Goal: Task Accomplishment & Management: Complete application form

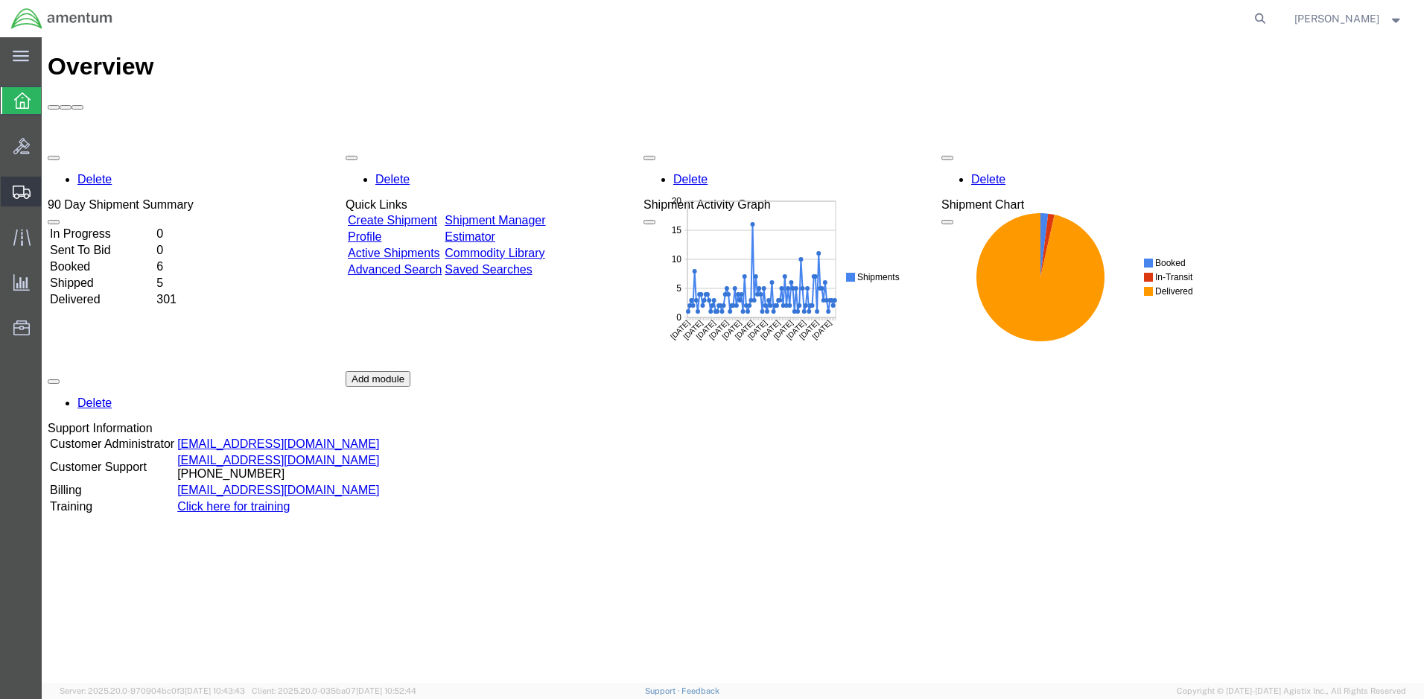
click at [0, 0] on span "Create Shipment" at bounding box center [0, 0] width 0 height 0
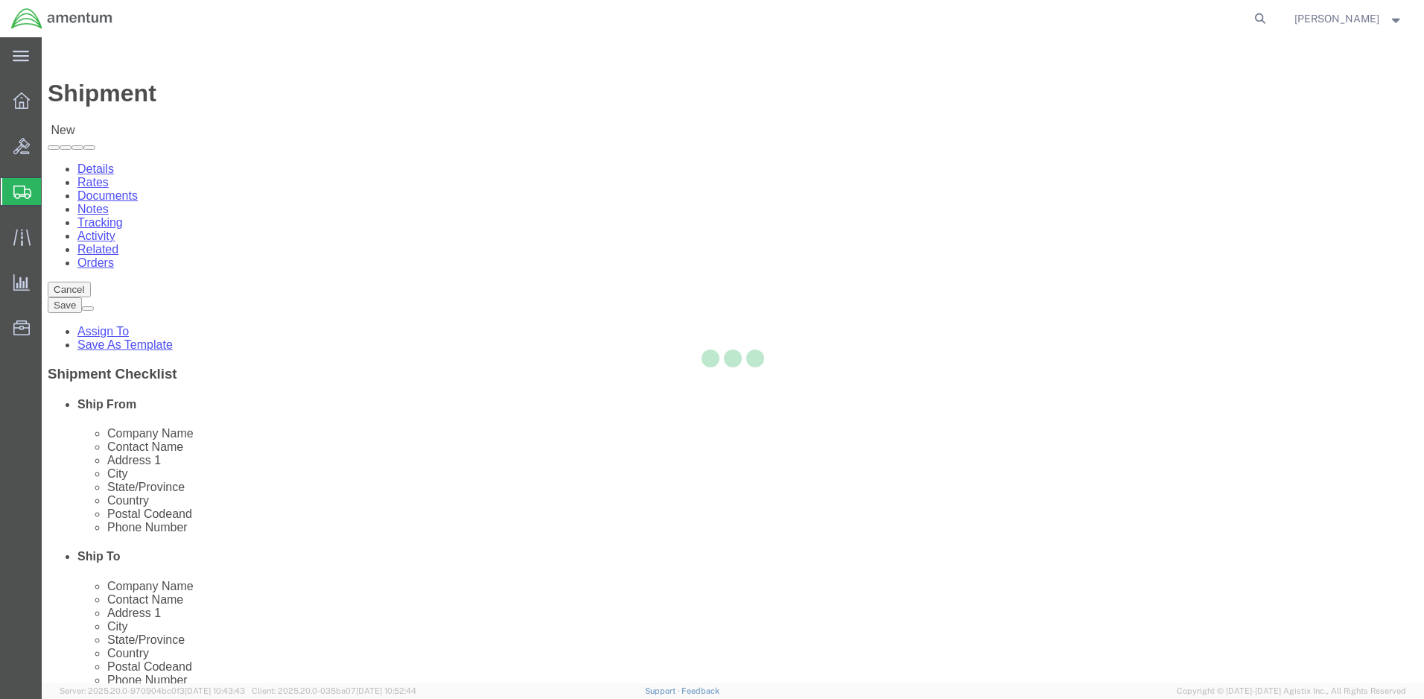
select select
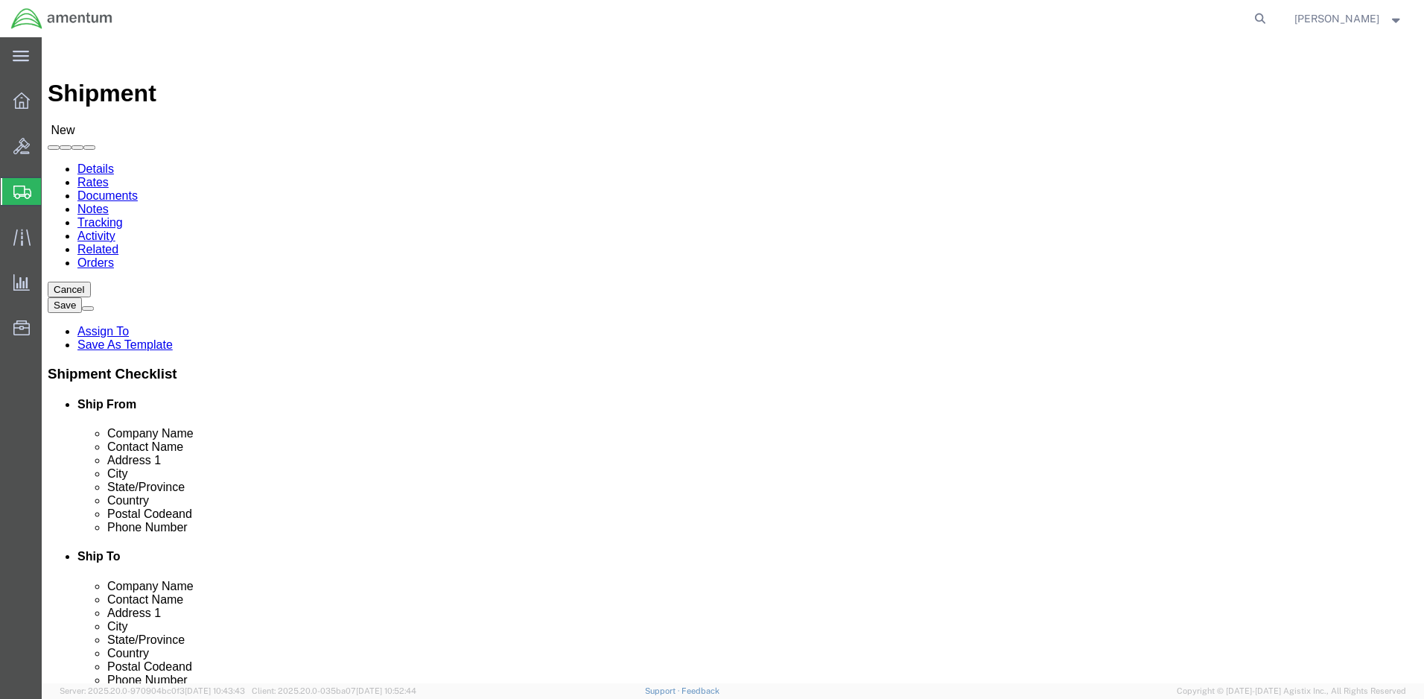
click input "text"
type input "[PERSON_NAME]"
click p "- Amentum - ([PERSON_NAME]***) BLDG [STREET_ADDRESS][PERSON_NAME] Defrenn Army …"
select select "[GEOGRAPHIC_DATA]"
type input "[PERSON_NAME]"
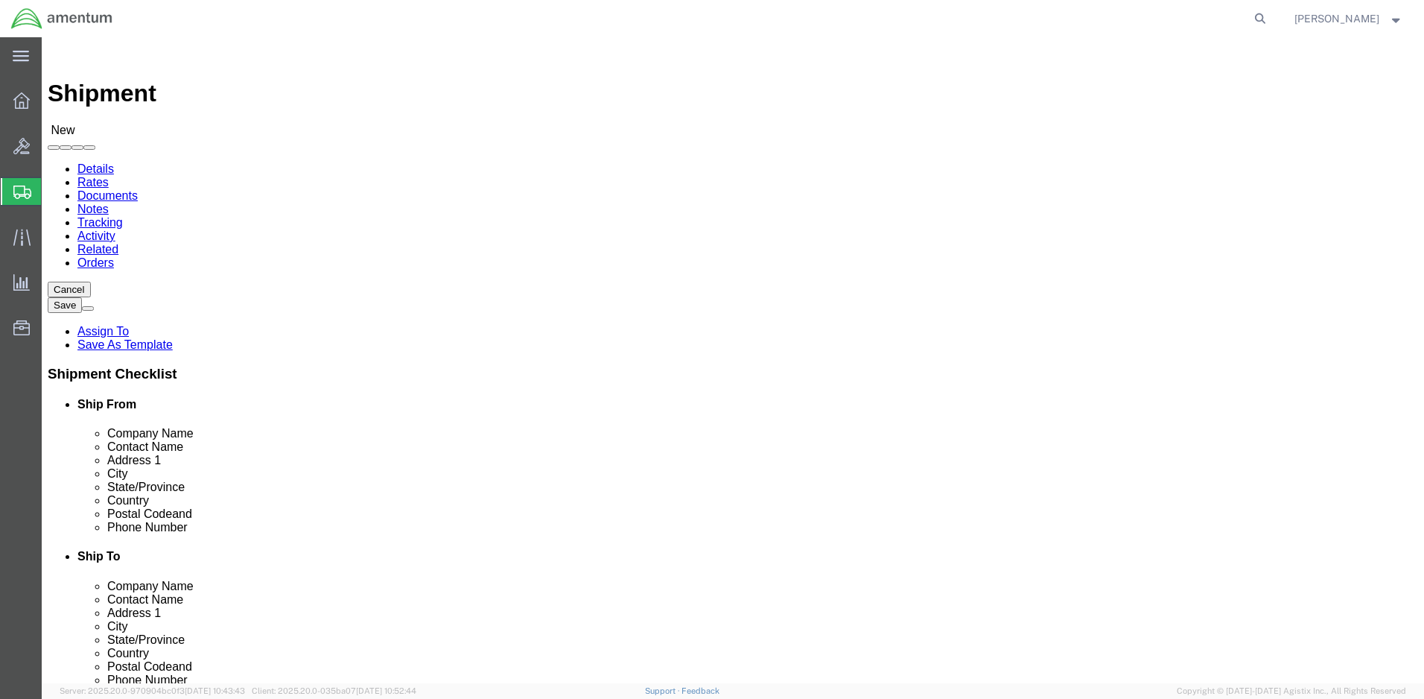
click input "text"
type input "Red"
click p "- Redstone AOAP Lab - ([PERSON_NAME]) BLDG [STREET_ADDRESS]"
select select "AL"
type input "Redstone AOAP Lab"
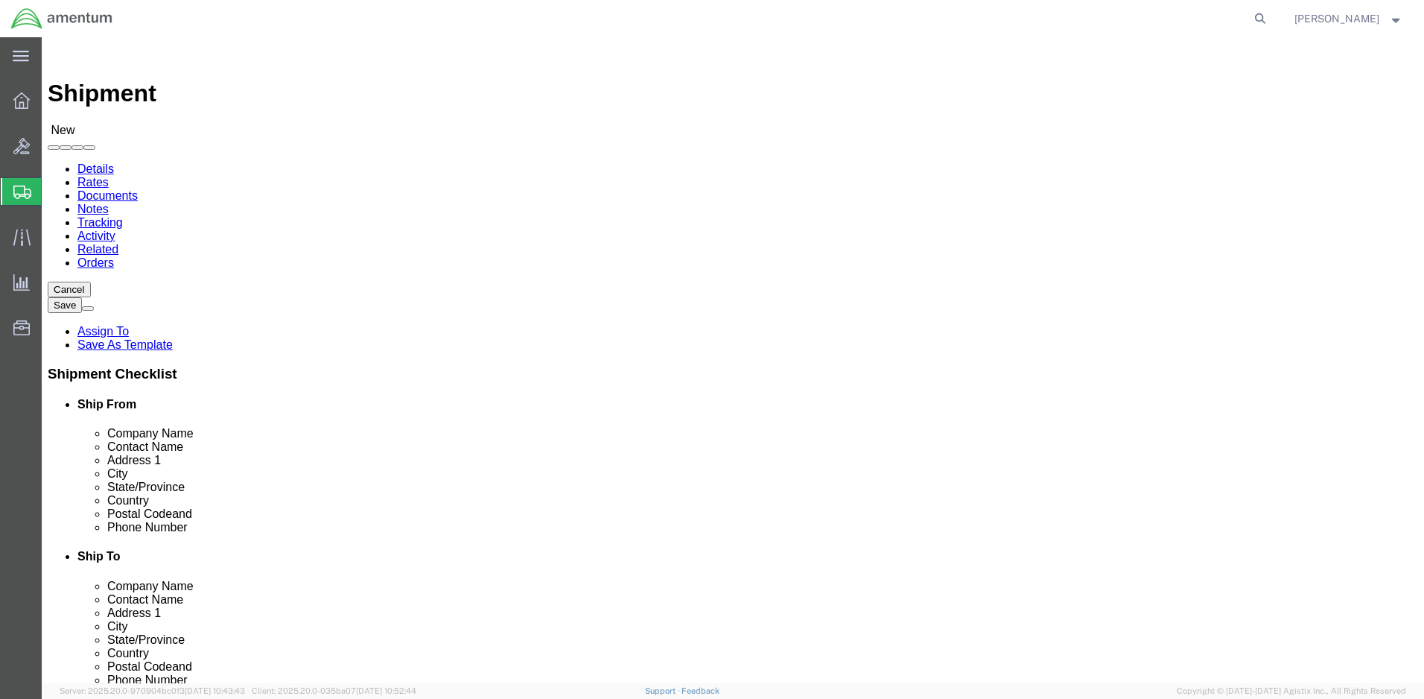
drag, startPoint x: 841, startPoint y: 507, endPoint x: 757, endPoint y: 502, distance: 83.6
click div
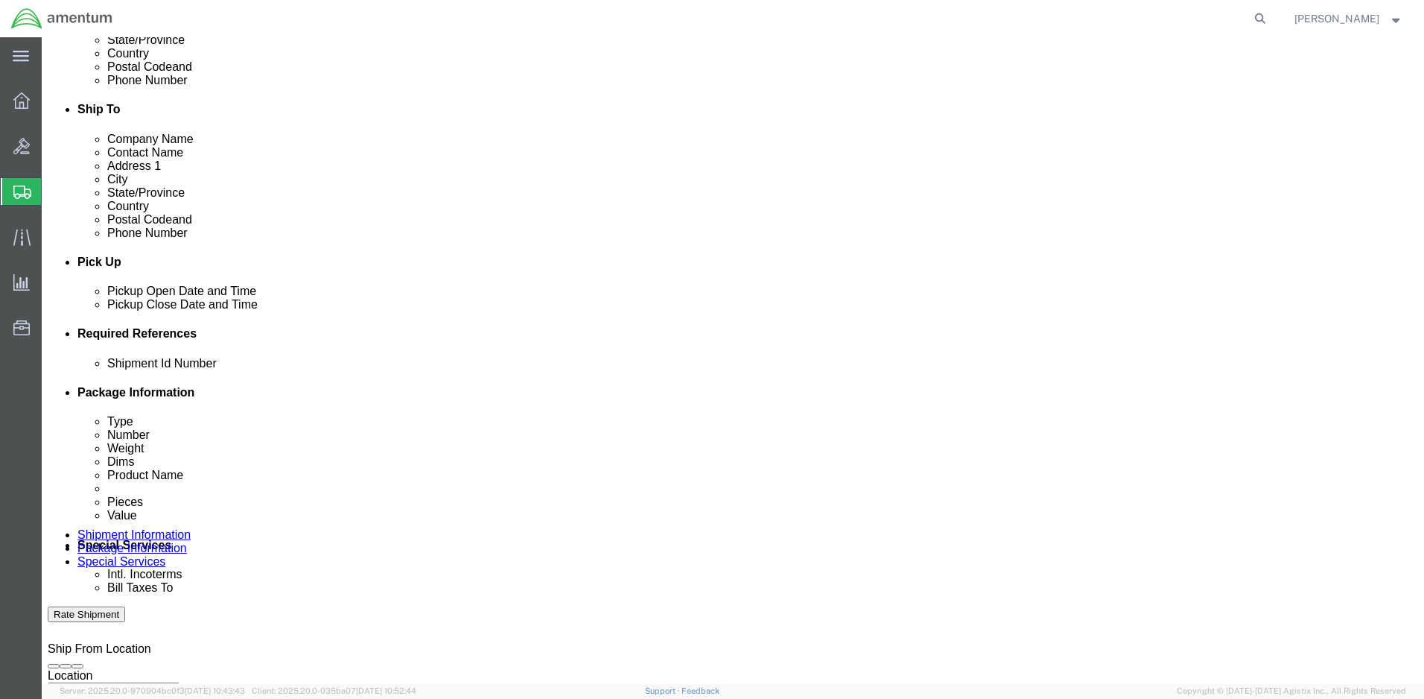
type input "[PHONE_NUMBER]"
click input "text"
paste input "4999.R.2521.BL.BH.01.CAVA.00"
type input "4999.R.2521.BL.BH.01.CAVA.00"
click button "Continue"
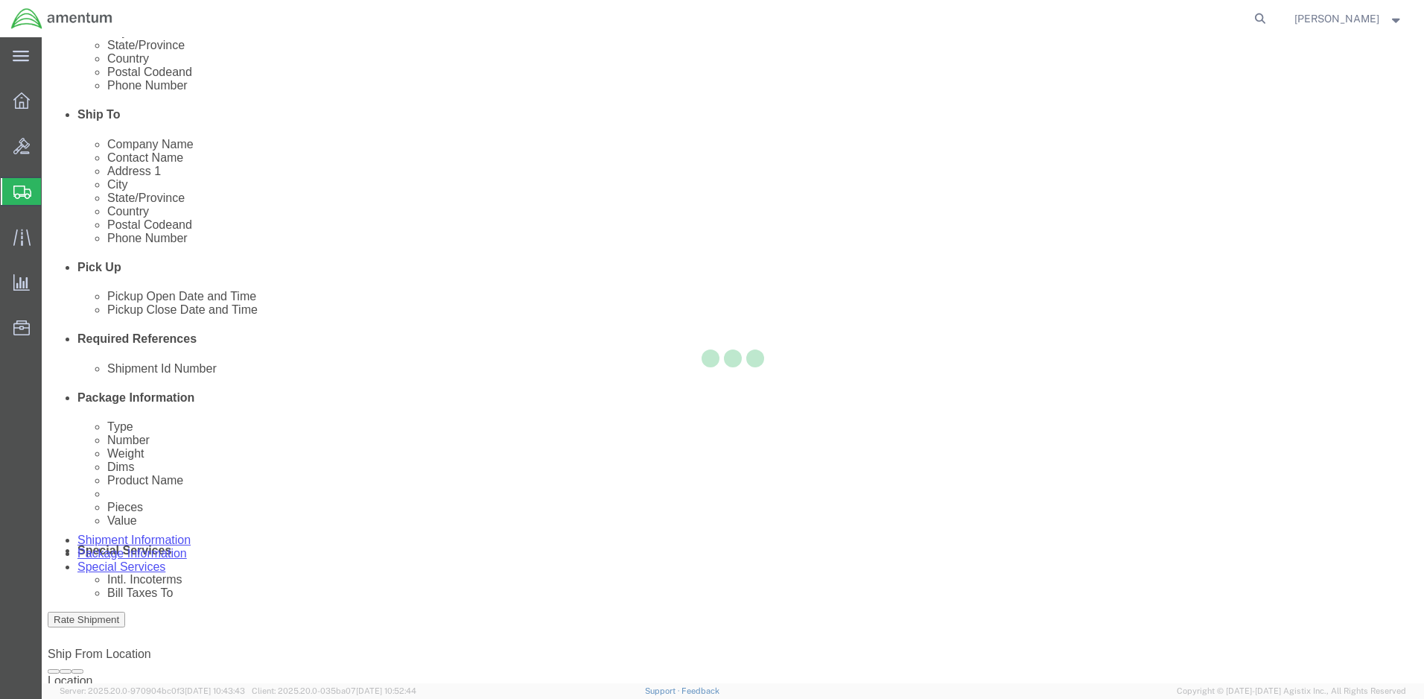
select select "CBOX"
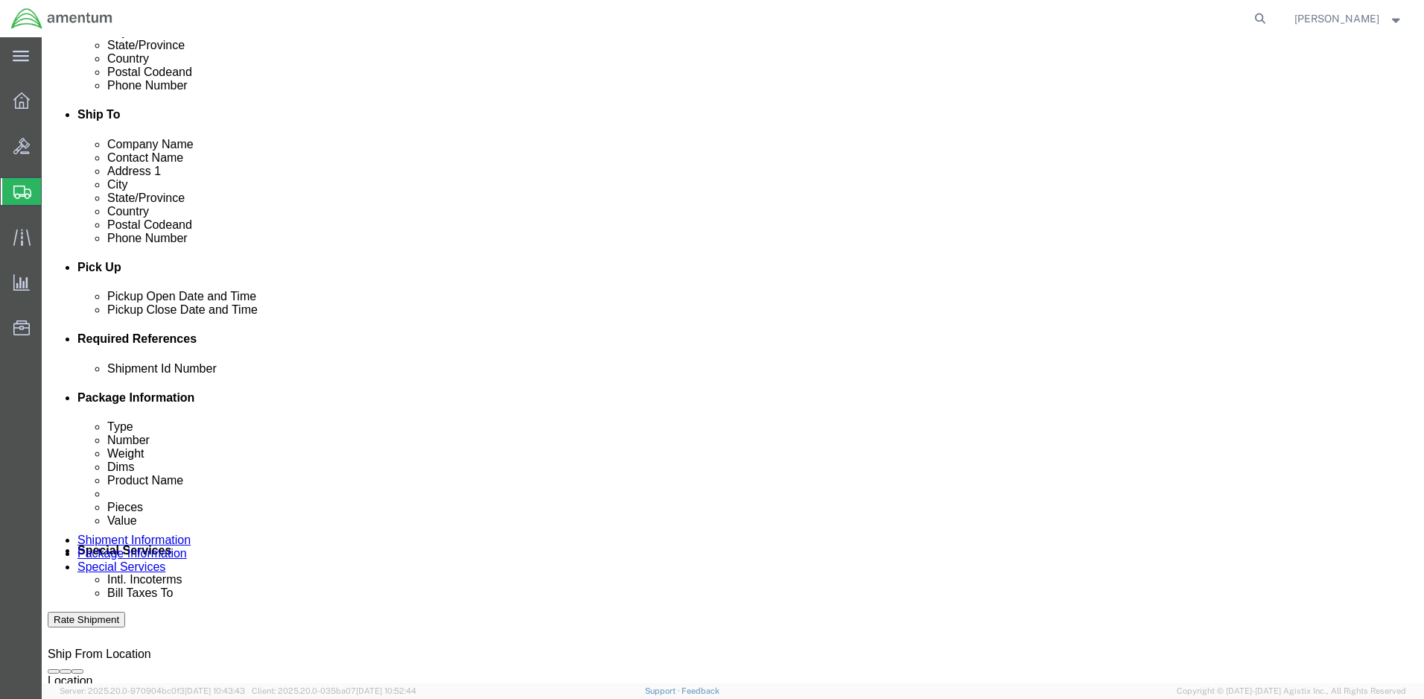
click input "text"
type input "9"
type input "5"
type input "2.5"
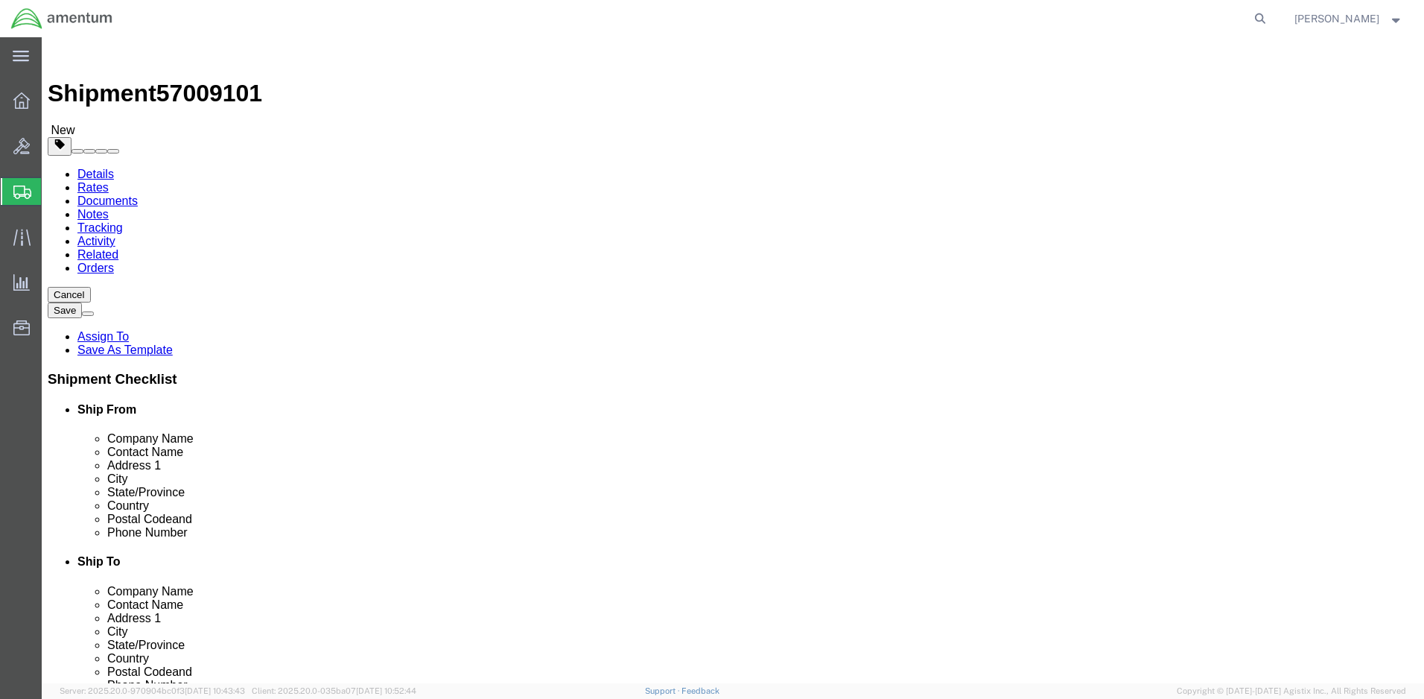
type input "1.0"
click link "Add Content"
click div
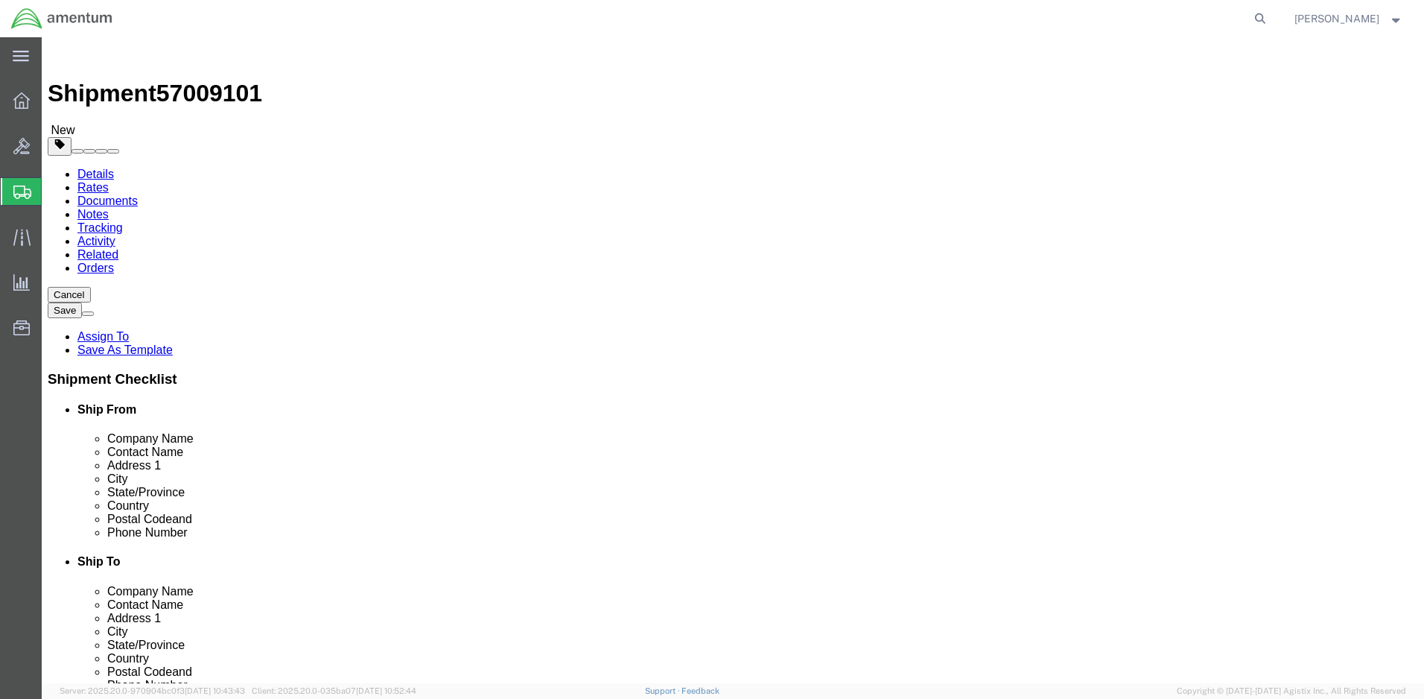
click div
click link "Add Content"
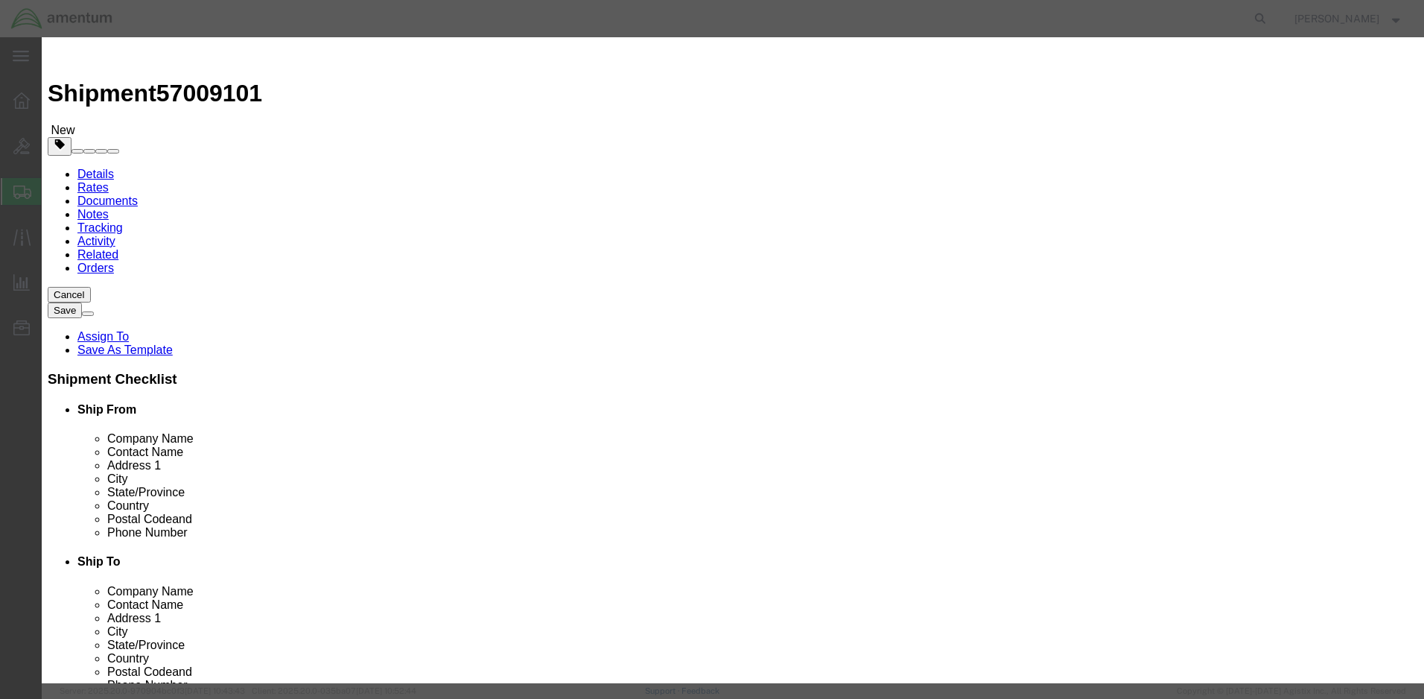
click input "text"
type input "Sample"
click label "Total Value"
drag, startPoint x: 452, startPoint y: 143, endPoint x: 429, endPoint y: 139, distance: 23.4
click div "0"
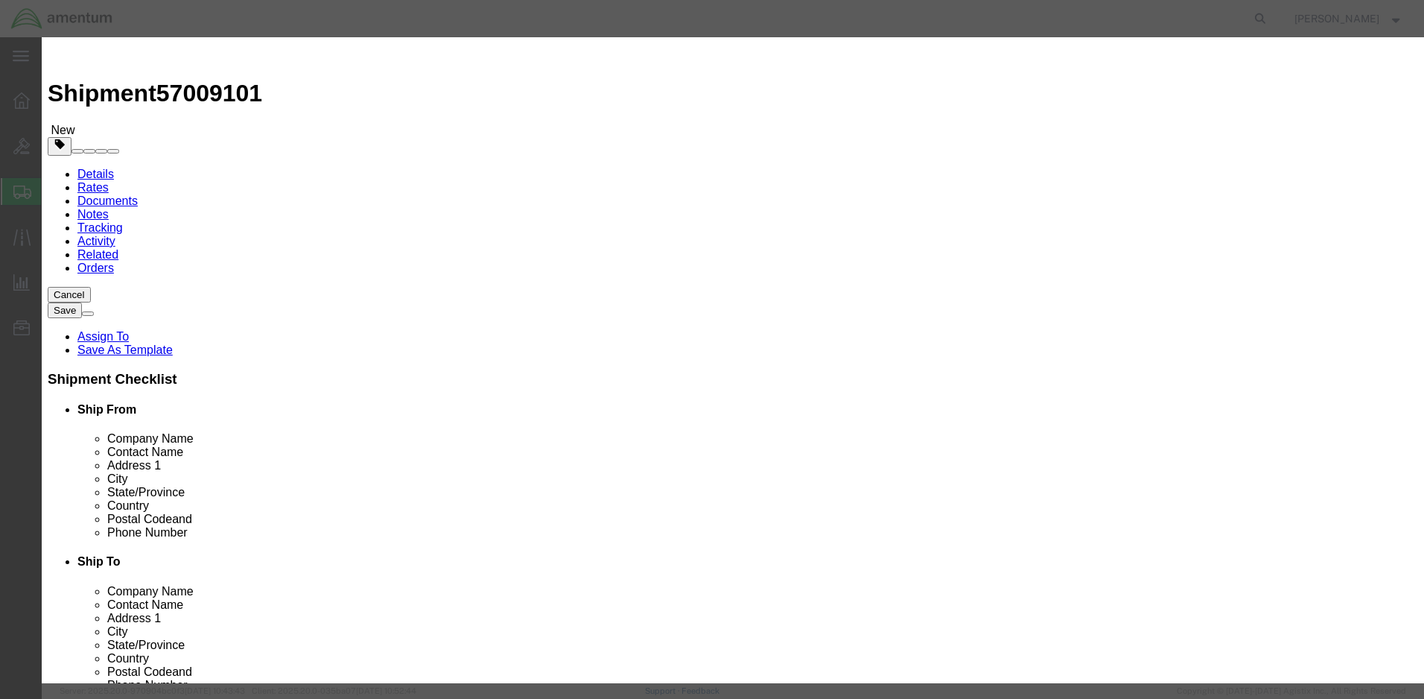
type input "2"
click input "text"
type input "2.00"
select select "50"
click textarea
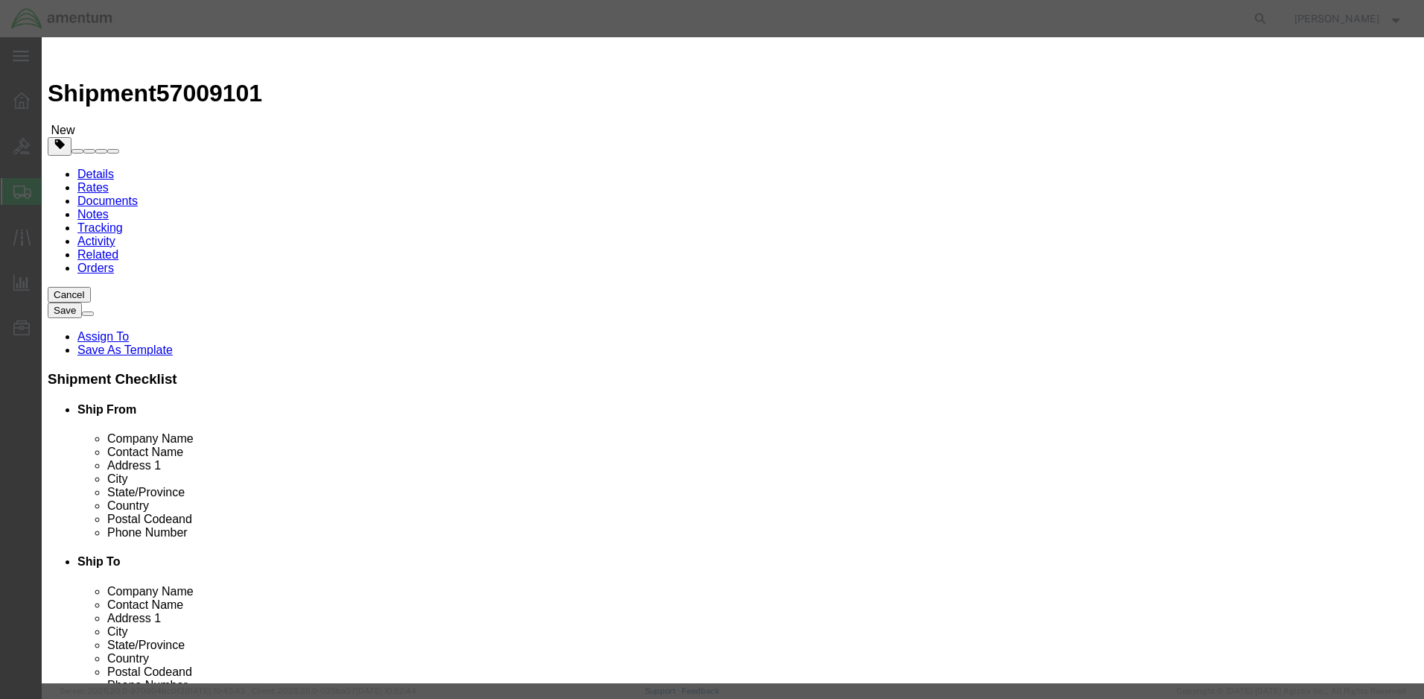
type textarea "Sample"
click label "Serial"
select select "US"
click button "Save & Close"
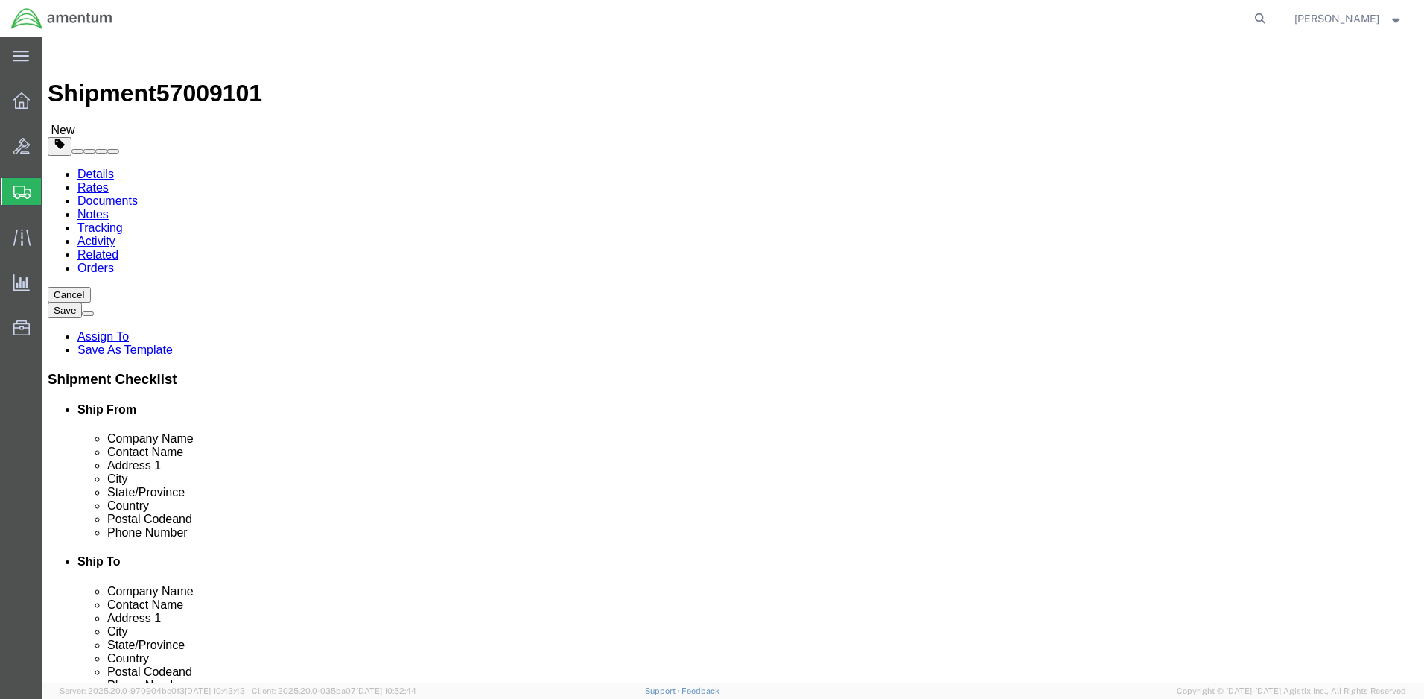
click button "Rate Shipment"
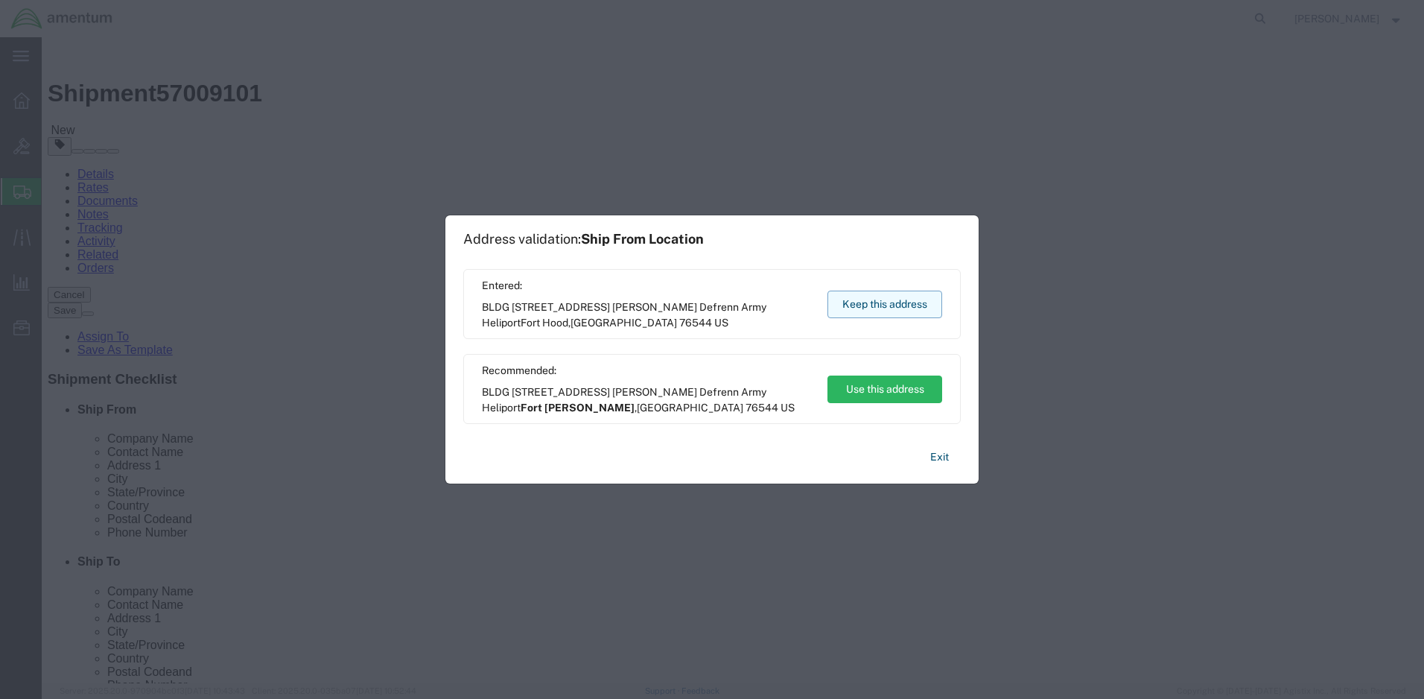
click at [878, 303] on button "Keep this address" at bounding box center [884, 304] width 115 height 28
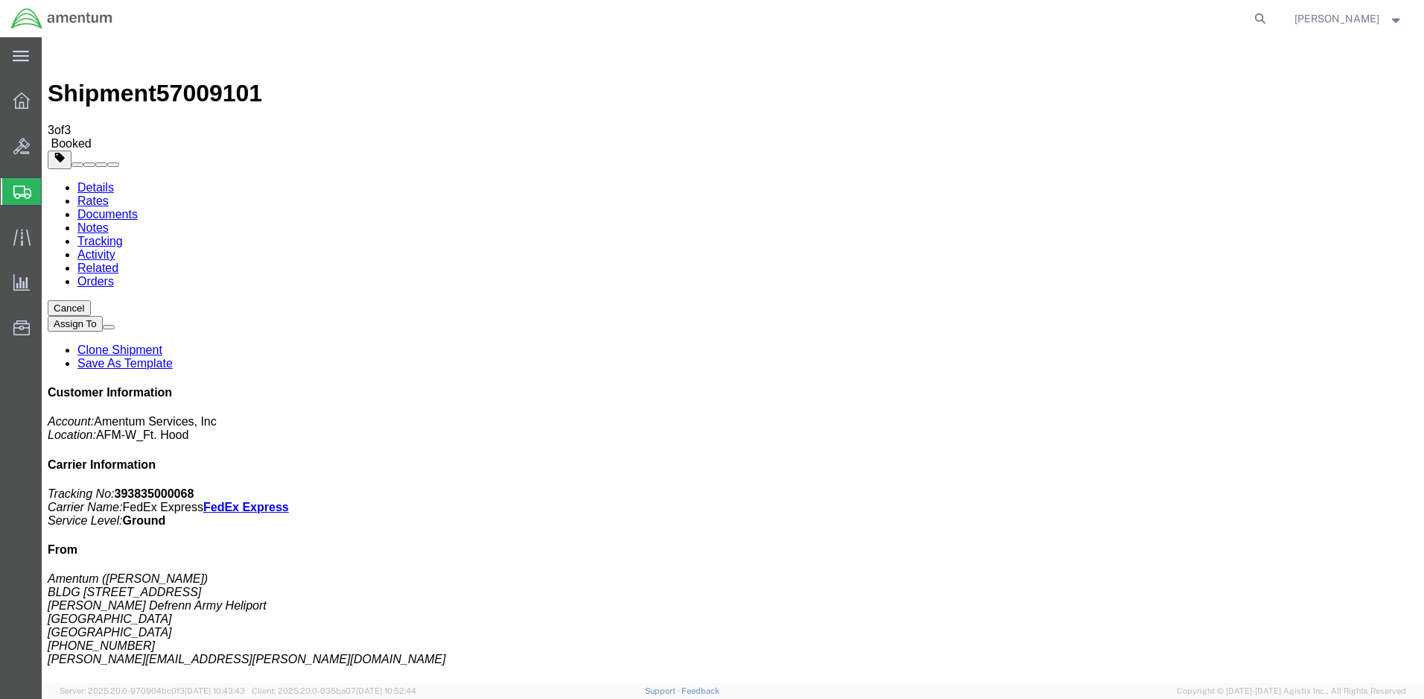
click at [0, 0] on span "Create Shipment" at bounding box center [0, 0] width 0 height 0
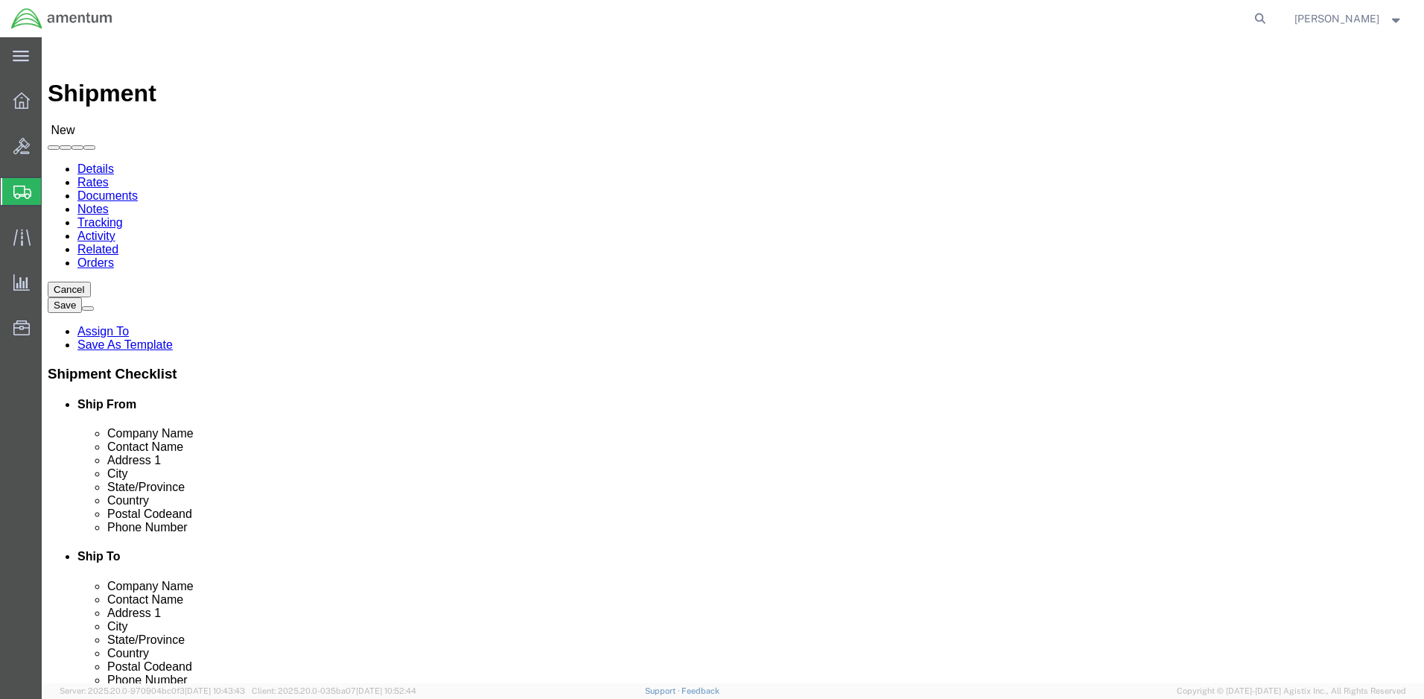
click input "text"
type input "[PERSON_NAME]"
click p "- Amentum - ([PERSON_NAME]***) BLDG [STREET_ADDRESS][PERSON_NAME] Defrenn Army …"
select select "[GEOGRAPHIC_DATA]"
type input "[PERSON_NAME]"
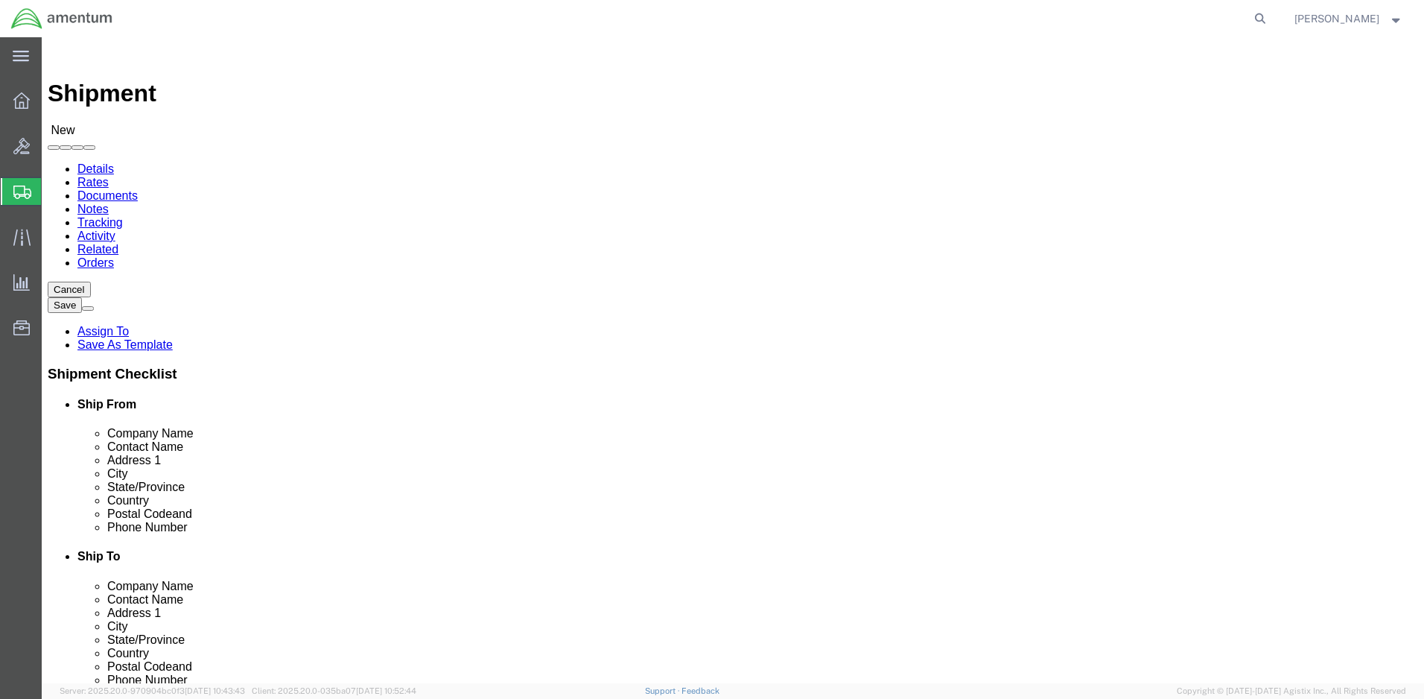
click input "text"
type input "Topeka"
click p "- Army Aviation Support Facility 1 - ([PERSON_NAME] MWO Team) [STREET_ADDRESS][…"
select select "KS"
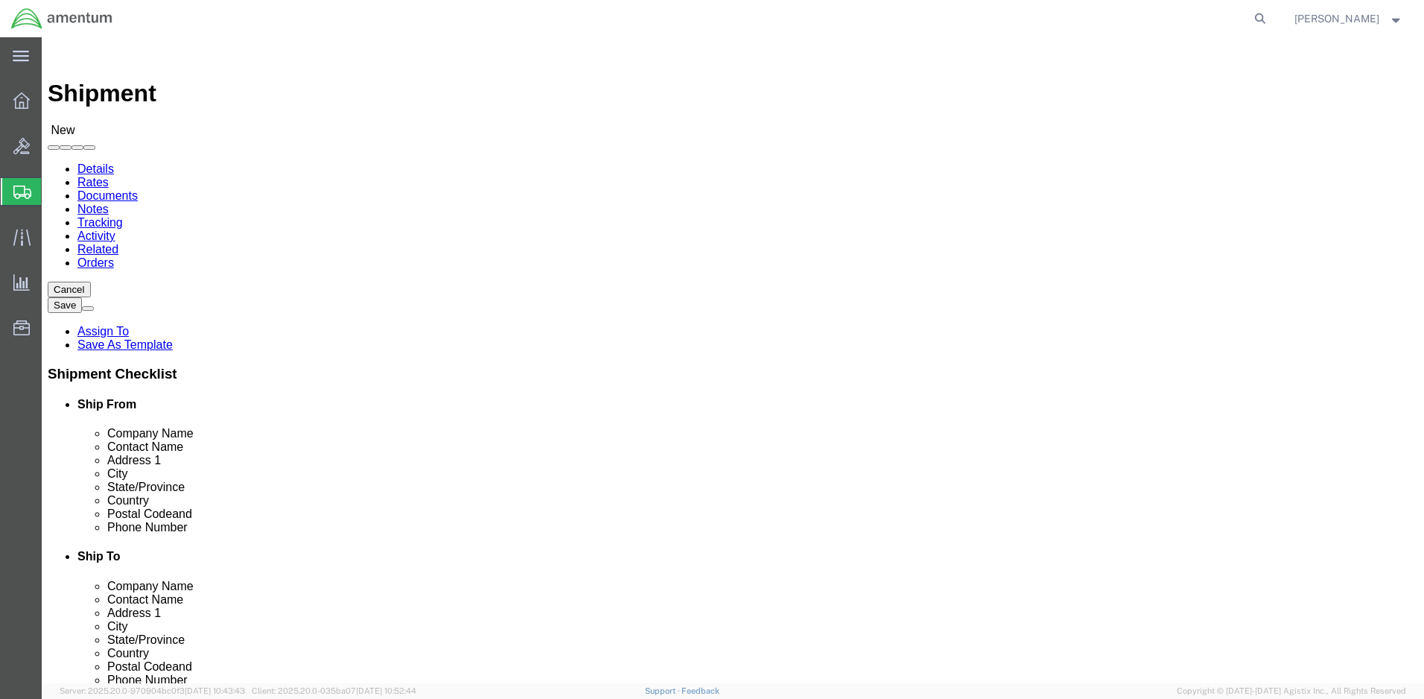
type input "Topeka"
click div "Address 2"
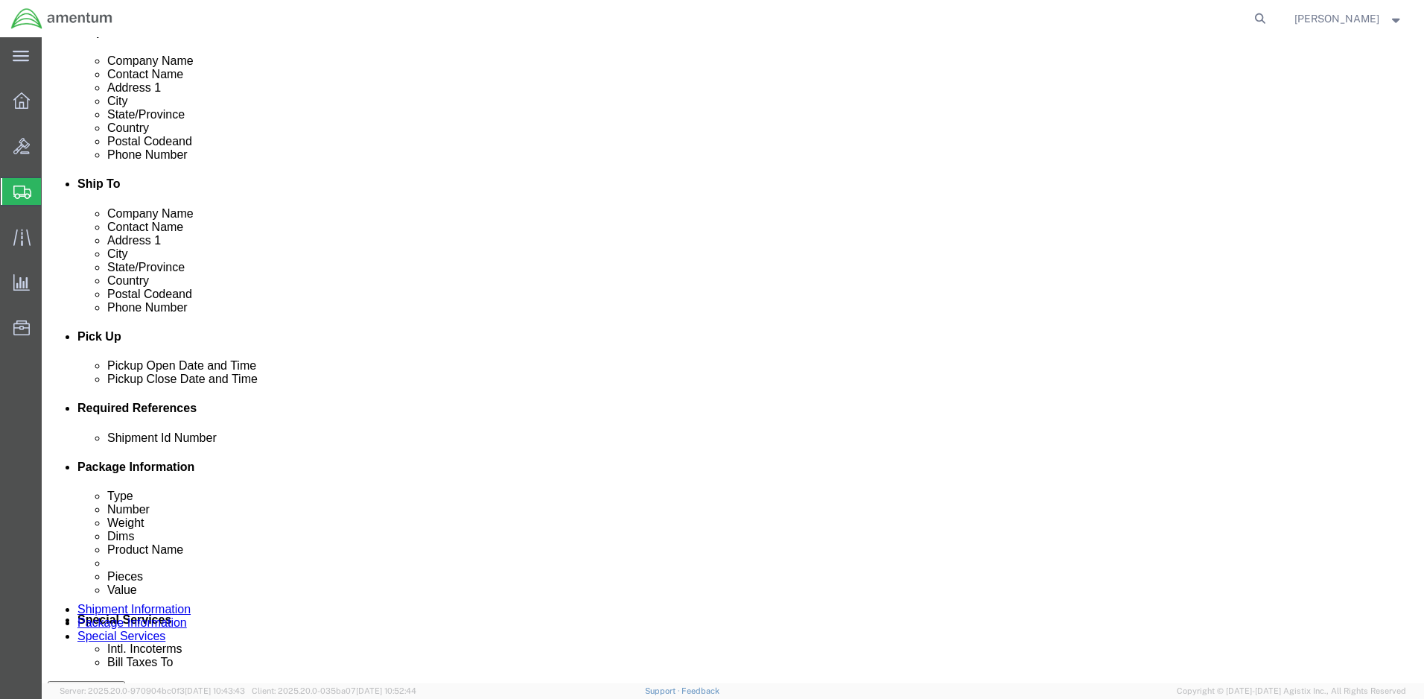
click input "text"
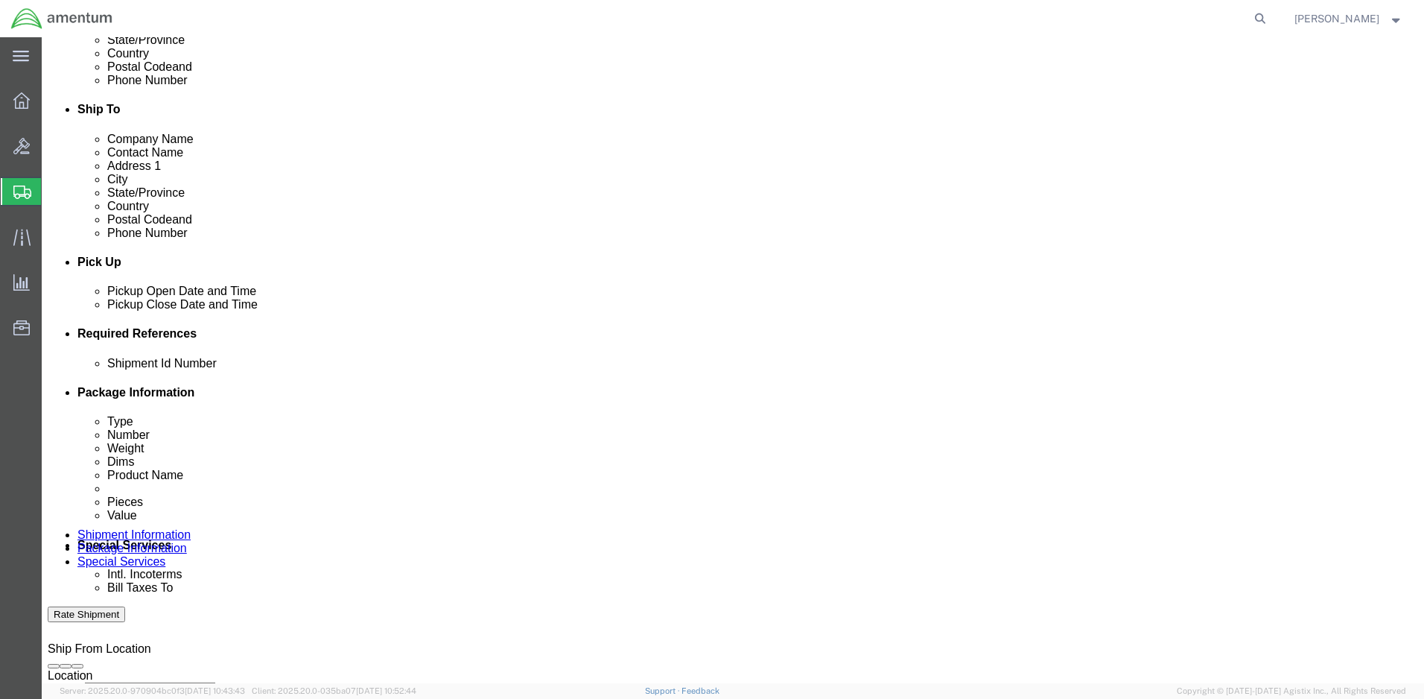
type input "2521.DT.EA"
click button "Continue"
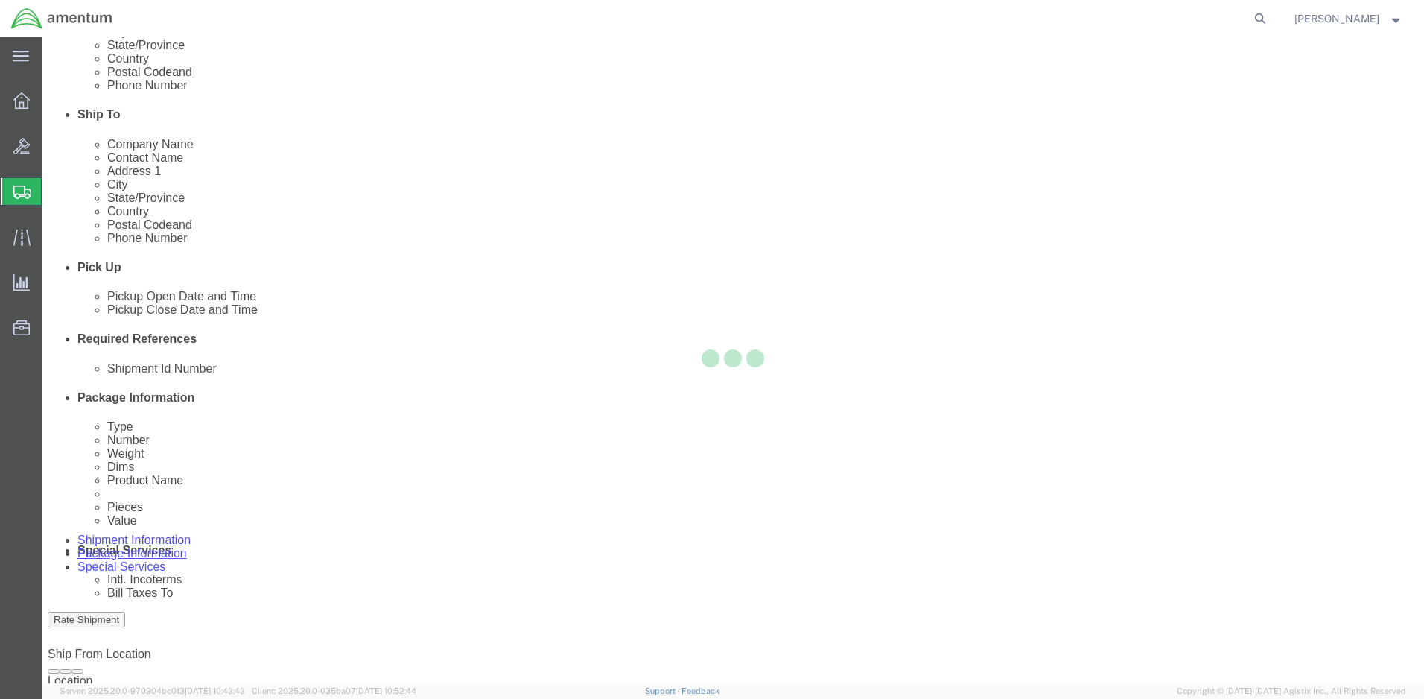
select select "CBOX"
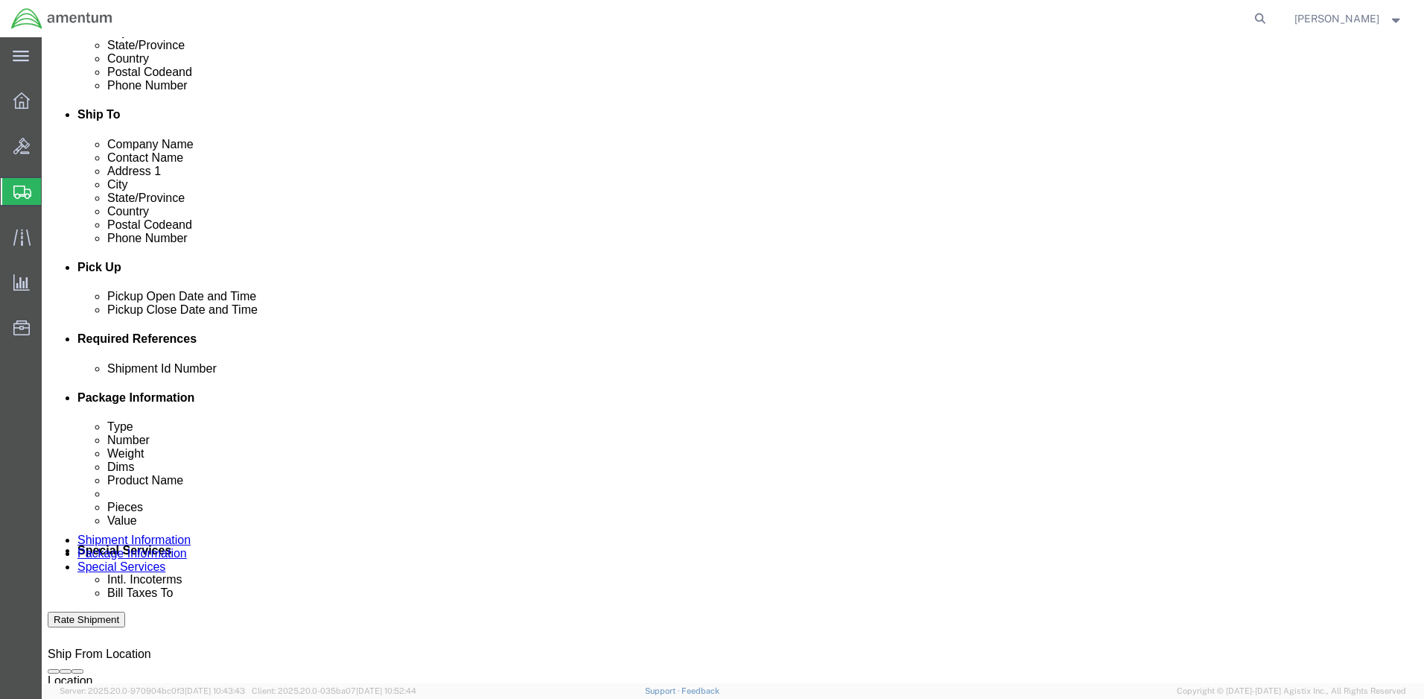
click input "text"
type input "8"
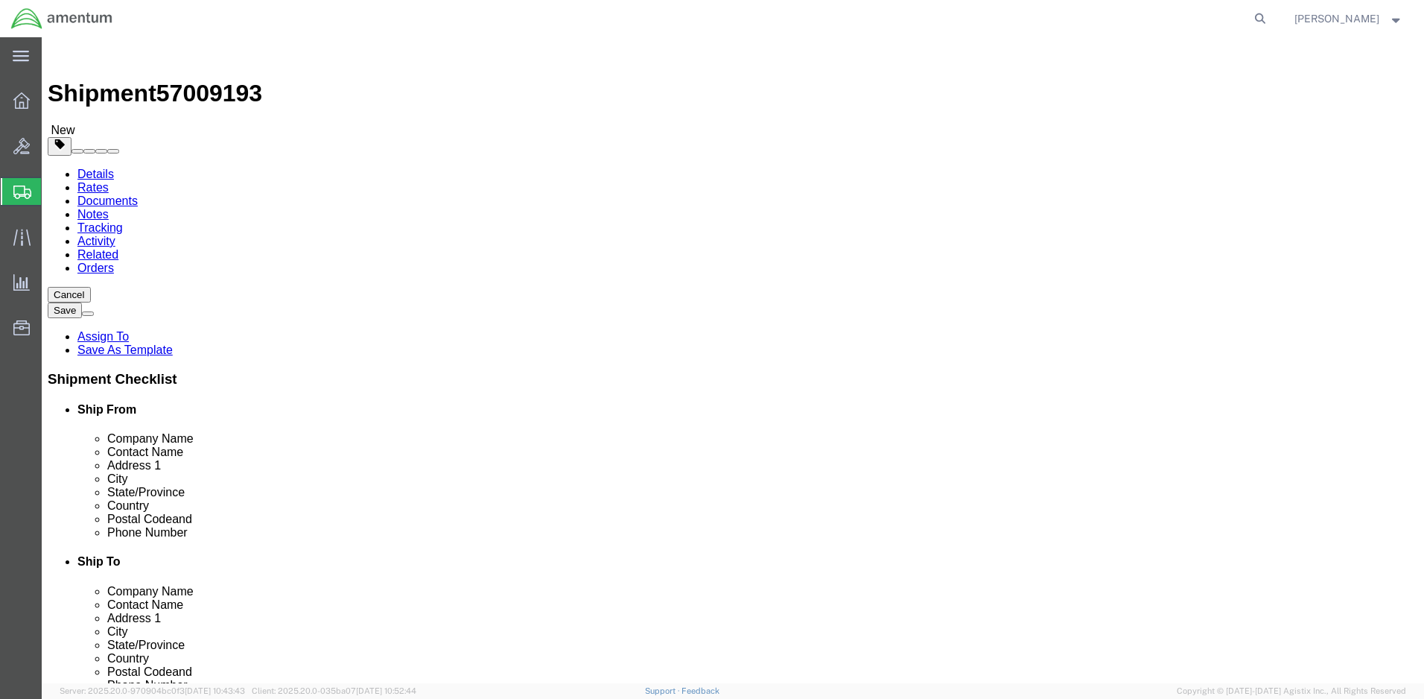
type input "4"
type input "4.0"
click link "Add Content"
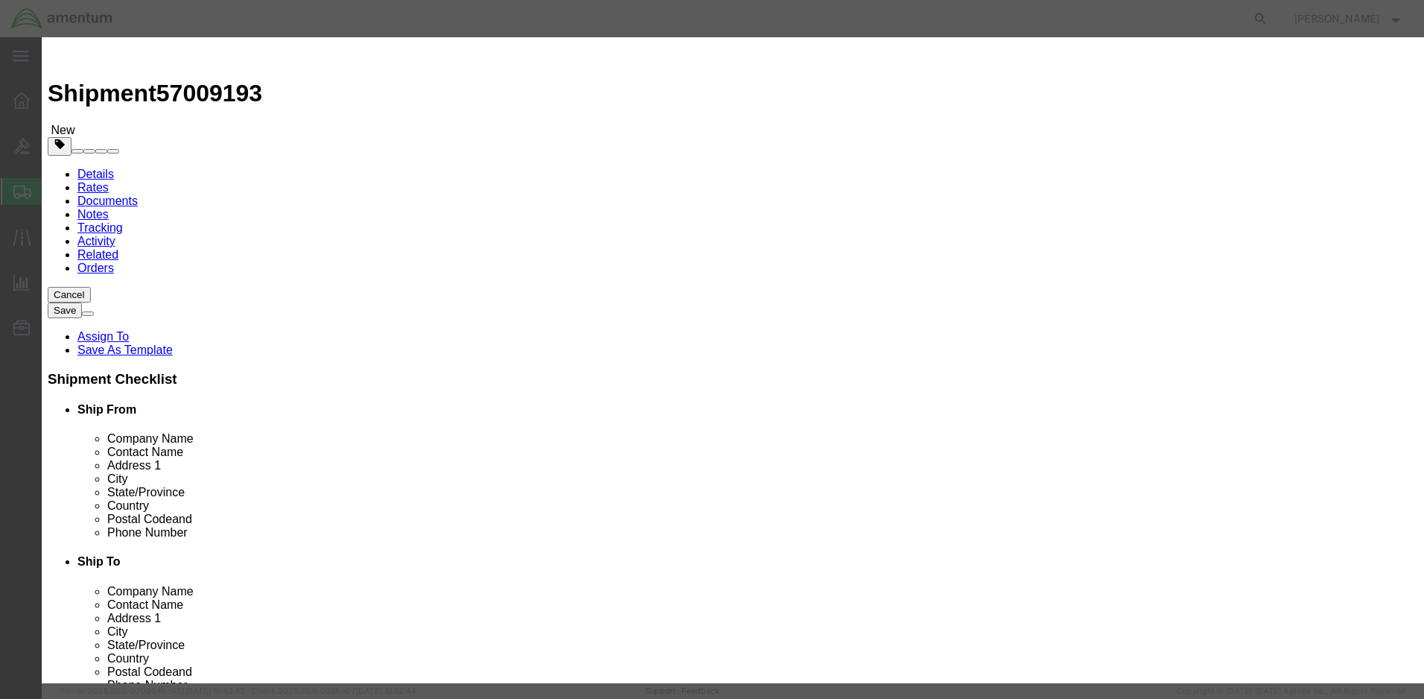
click input "text"
type input "Consumables"
drag, startPoint x: 451, startPoint y: 143, endPoint x: 429, endPoint y: 142, distance: 21.6
click div "0"
type input "1"
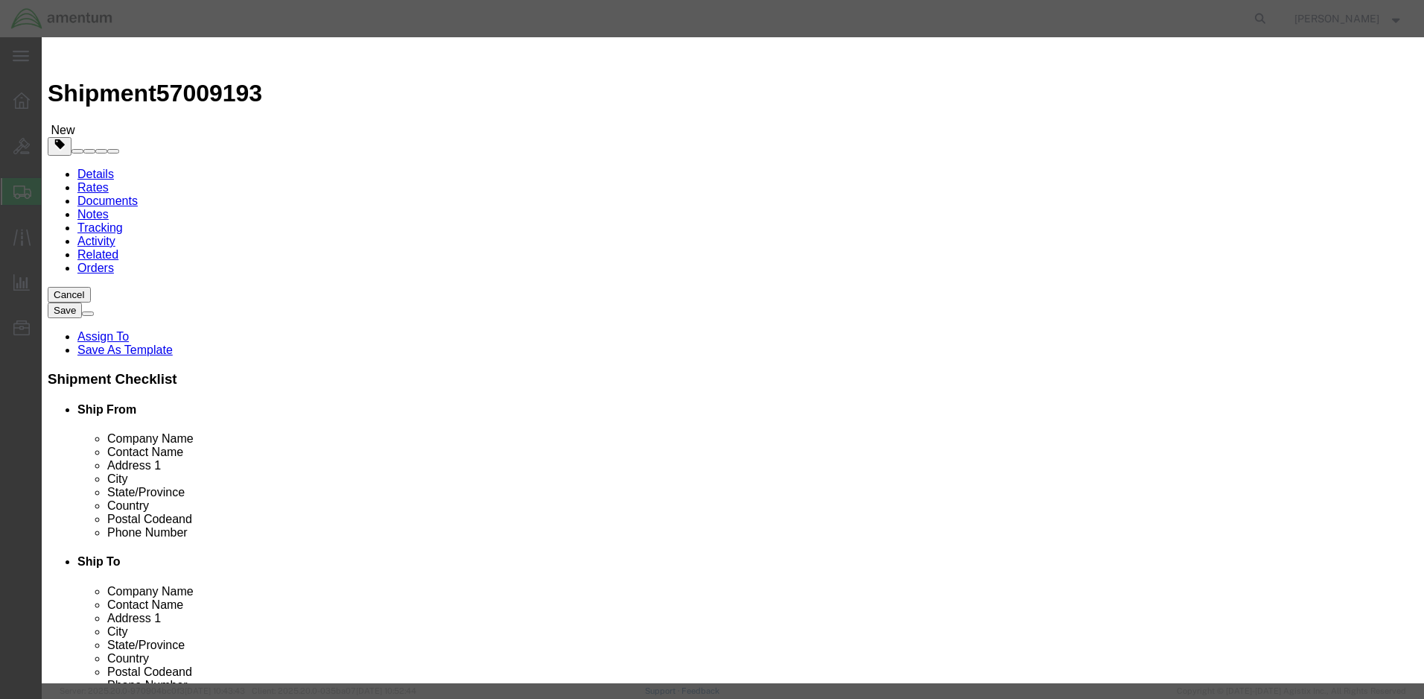
click input "text"
type input "5.00"
select select "50"
drag, startPoint x: 524, startPoint y: 120, endPoint x: 409, endPoint y: 109, distance: 116.0
click div "Product Name Consumables"
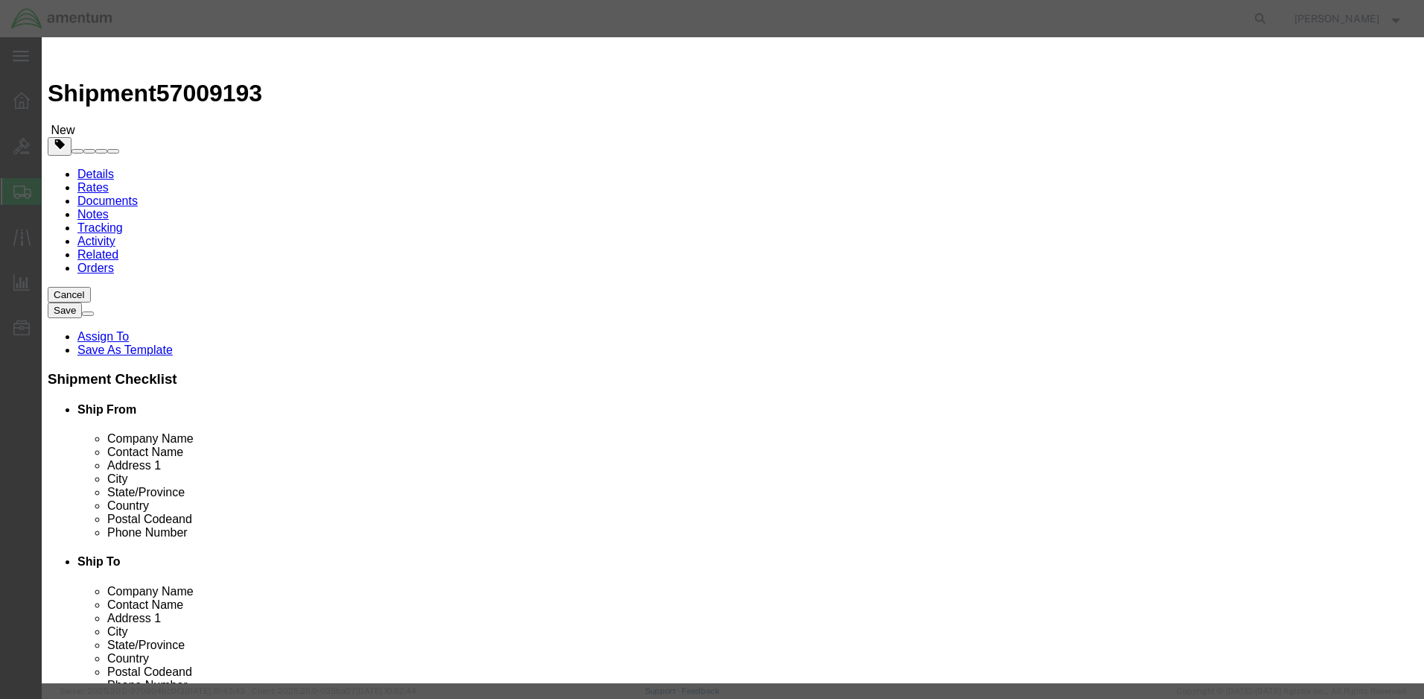
click textarea
paste textarea "Consumables"
type textarea "Consumables"
select select "US"
click button "Save & Close"
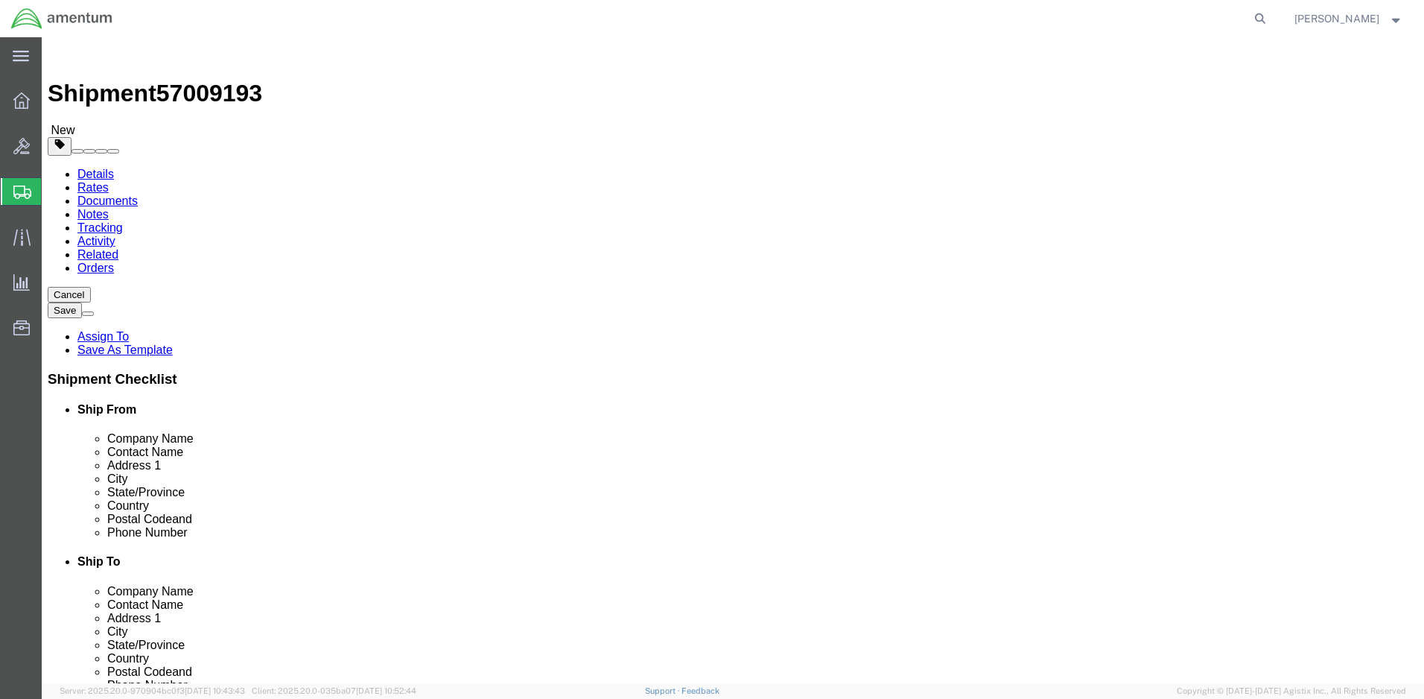
click button "Rate Shipment"
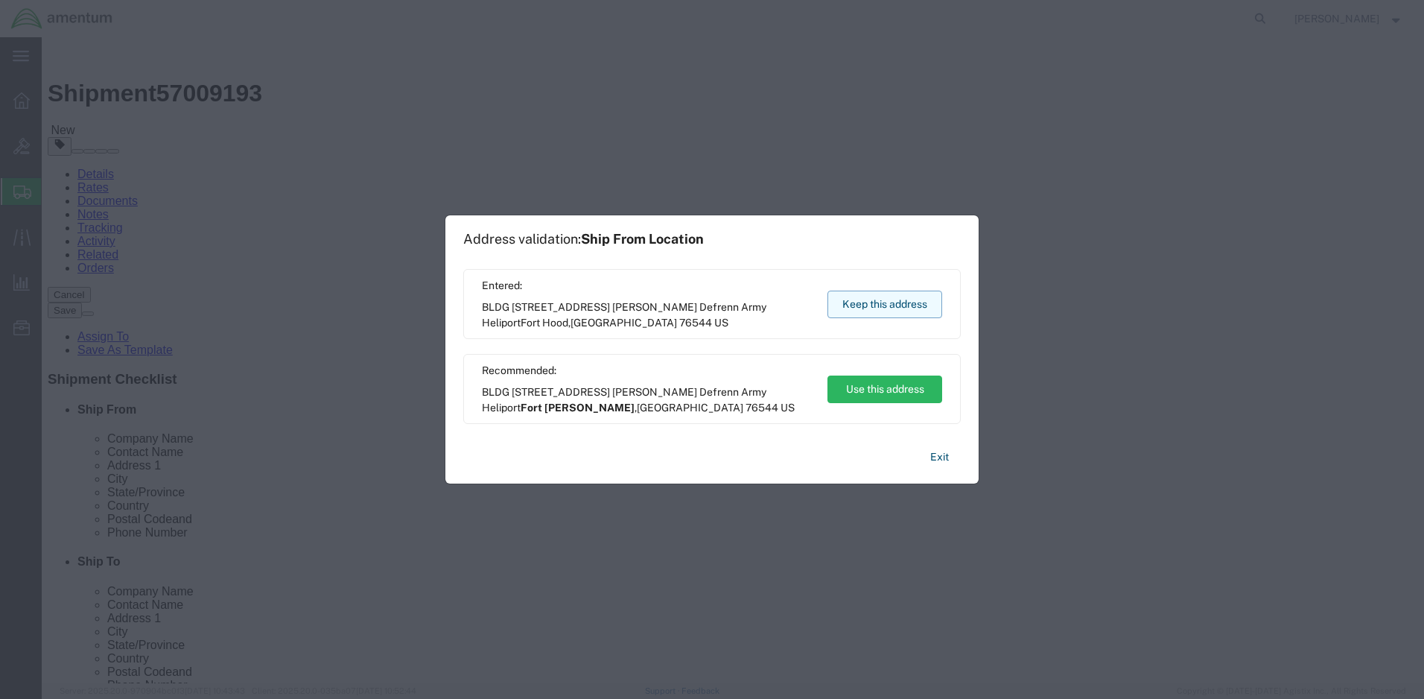
click at [859, 296] on button "Keep this address" at bounding box center [884, 304] width 115 height 28
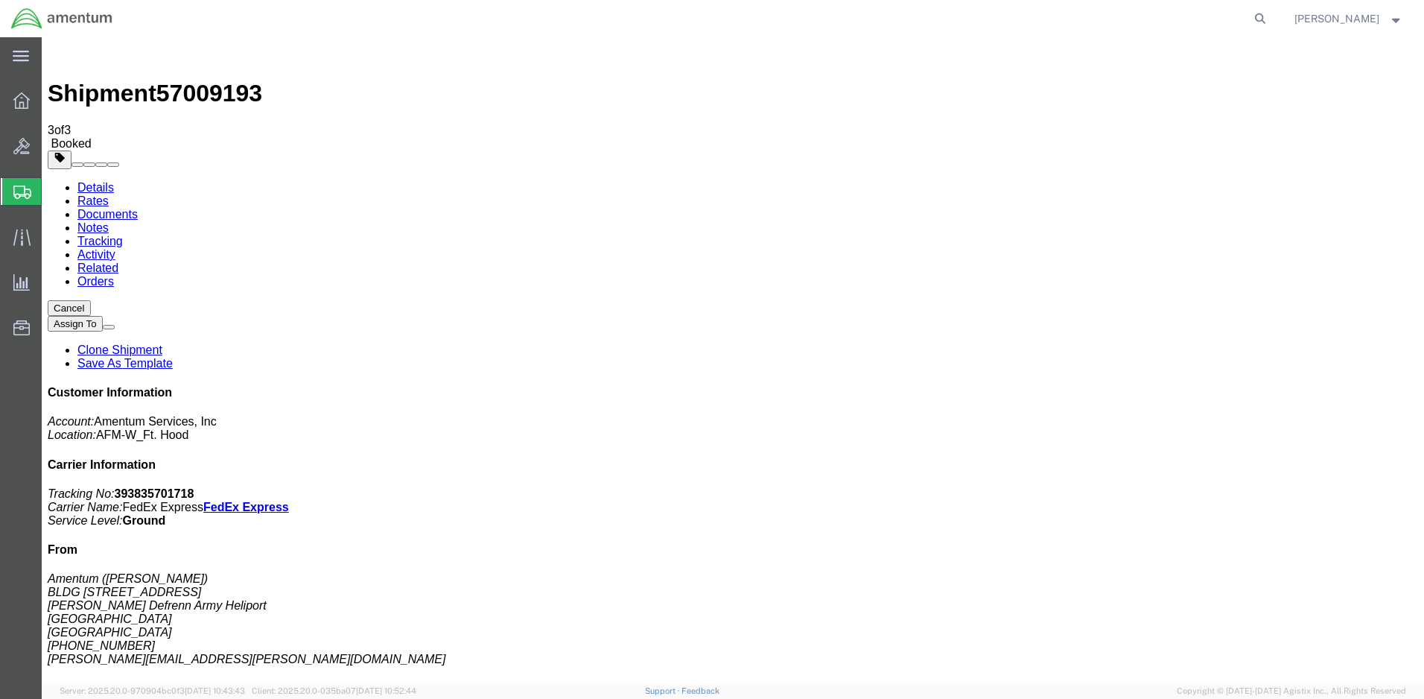
click at [0, 0] on span "Create Shipment" at bounding box center [0, 0] width 0 height 0
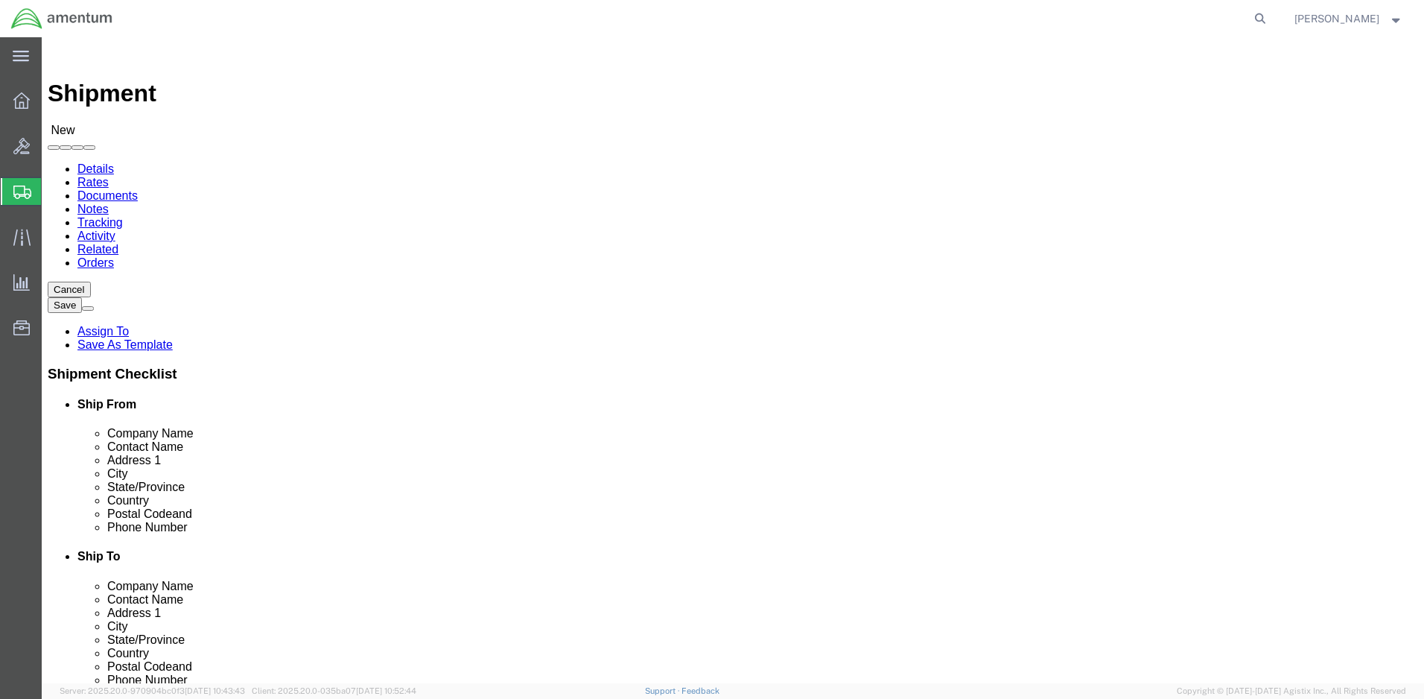
click input "text"
type input "[PERSON_NAME]"
click p "- Amentum - ([PERSON_NAME]) BLDG L-4605 Silverbell Army Heliport, [GEOGRAPHIC_D…"
select select "AZ"
type input "[PERSON_NAME]"
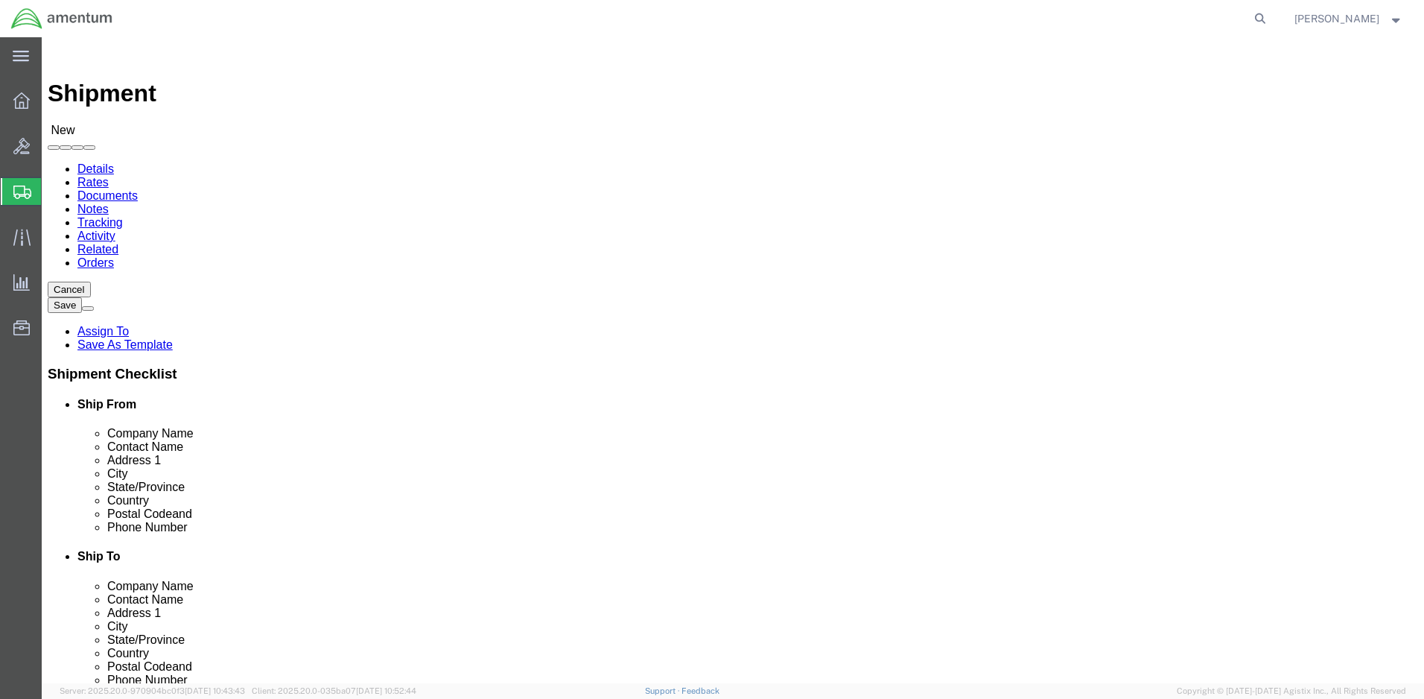
click input "text"
paste input "4999.R.2521.BF.BC.0N.MARN.00"
type input "4999.R.2521.BF.BC.0N.MARN.00"
click input "text"
paste input "[PERSON_NAME]"
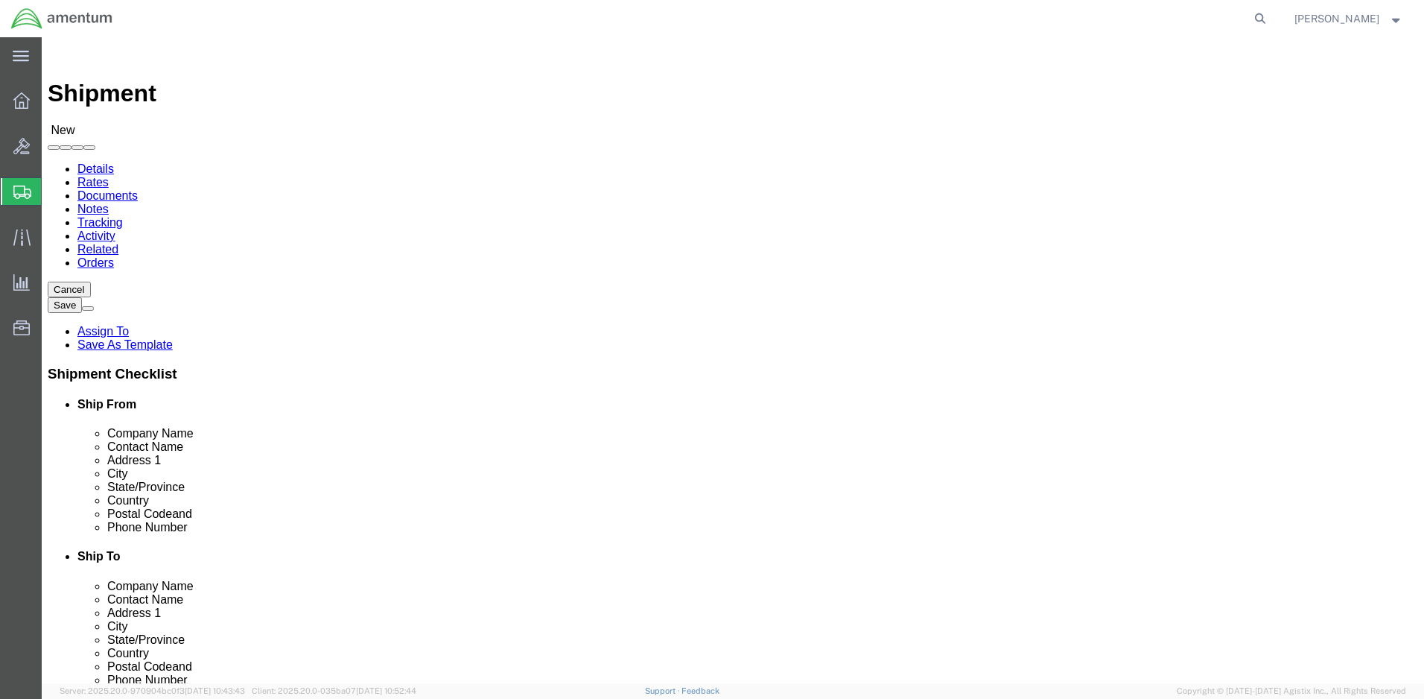
type input "[PERSON_NAME]"
click input "text"
paste input "[PHONE_NUMBER]"
type input "[PHONE_NUMBER]"
click input "text"
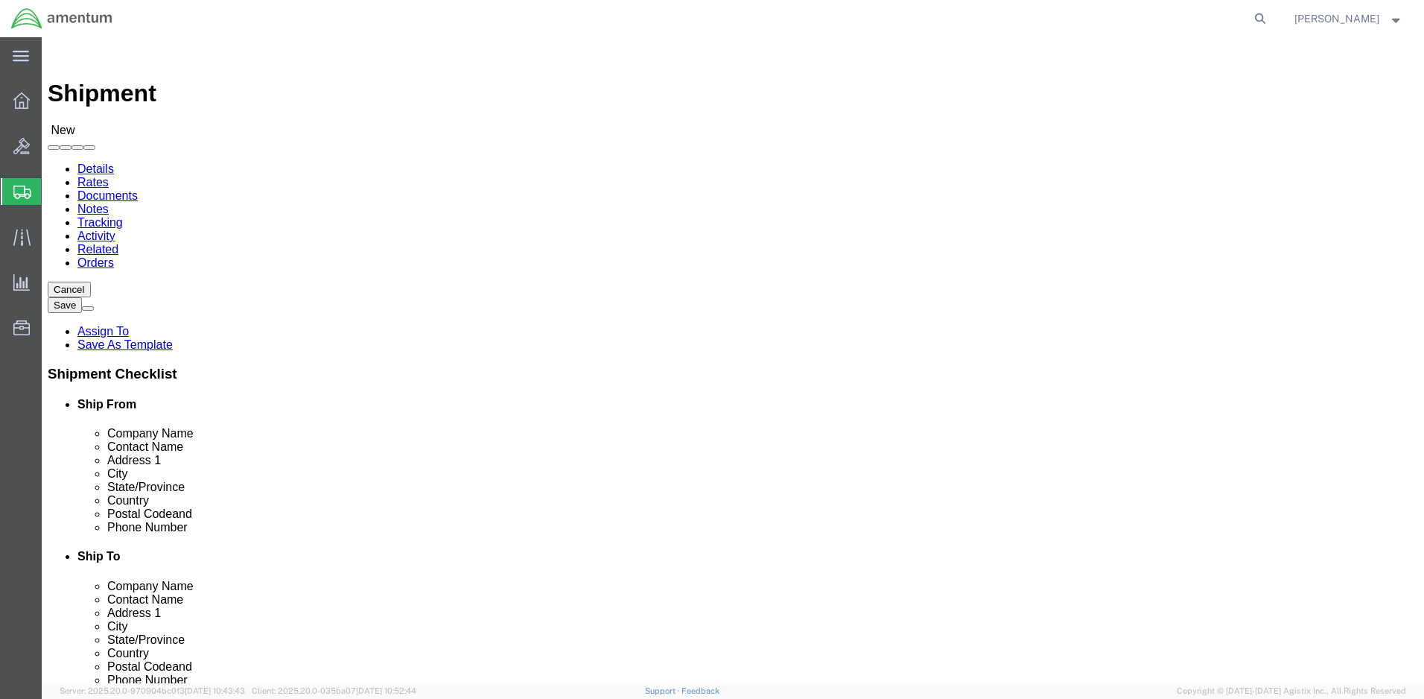
paste input "[STREET_ADDRESS]"
type input "[STREET_ADDRESS]"
click input "text"
paste input "[GEOGRAPHIC_DATA]"
type input "[GEOGRAPHIC_DATA]"
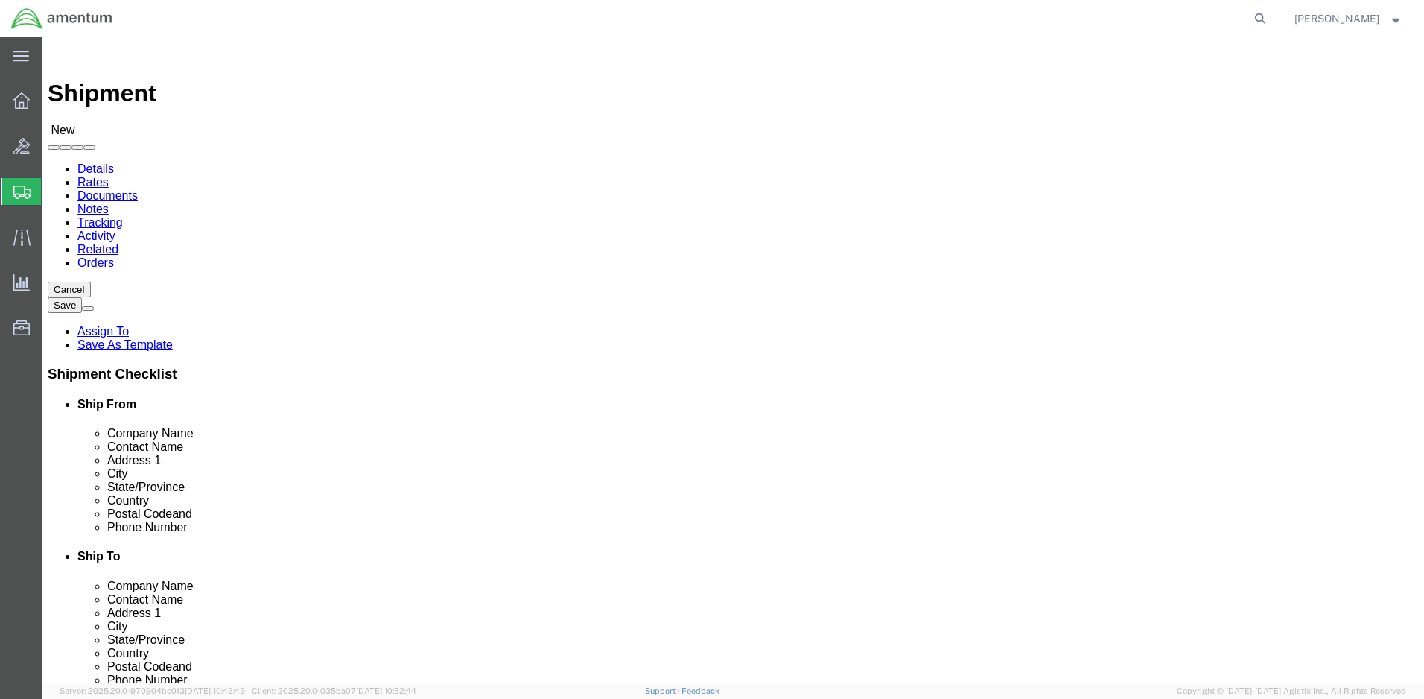
click div "Location Select Select My Profile Location [PHONE_NUMBER] [PHONE_NUMBER] [PHONE…"
click body "Shipment New Details Rates Documents Notes Tracking Activity Related Orders Can…"
click input "text"
type input "93727"
click input "text"
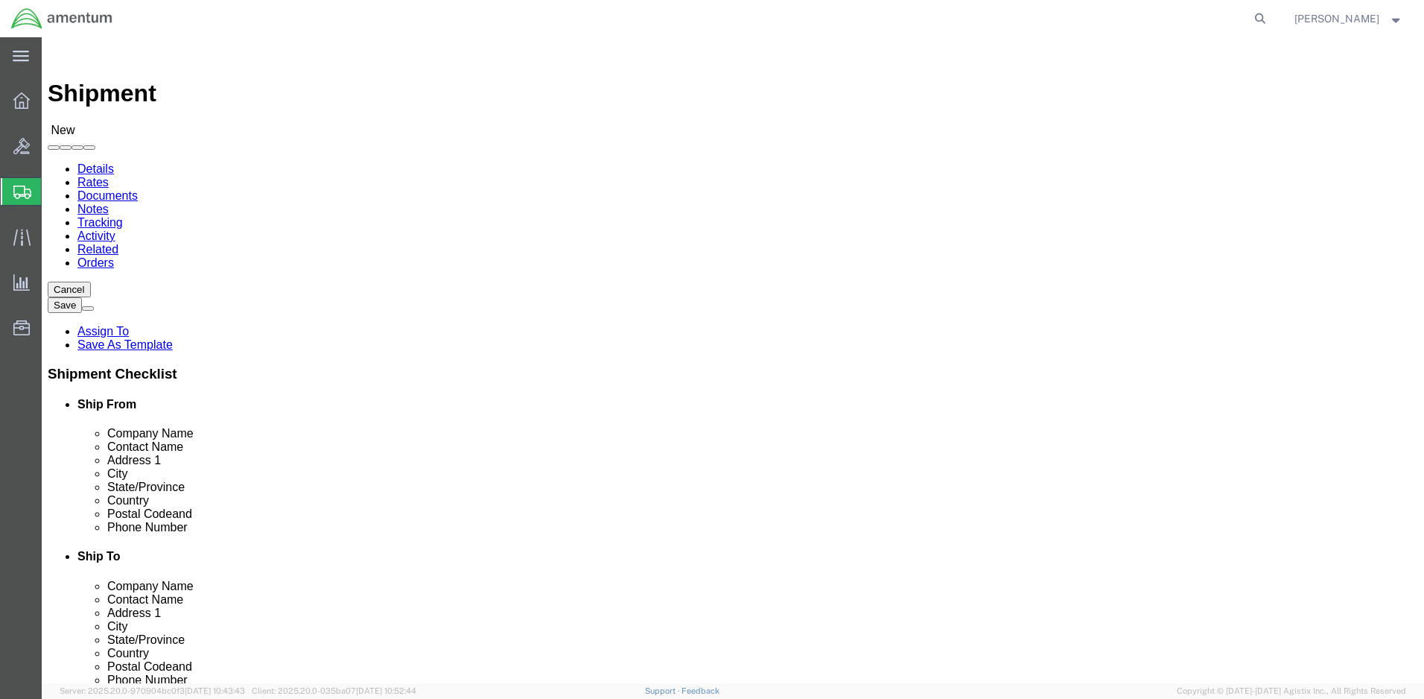
type input "Amentum"
click label "City"
click button "Continue"
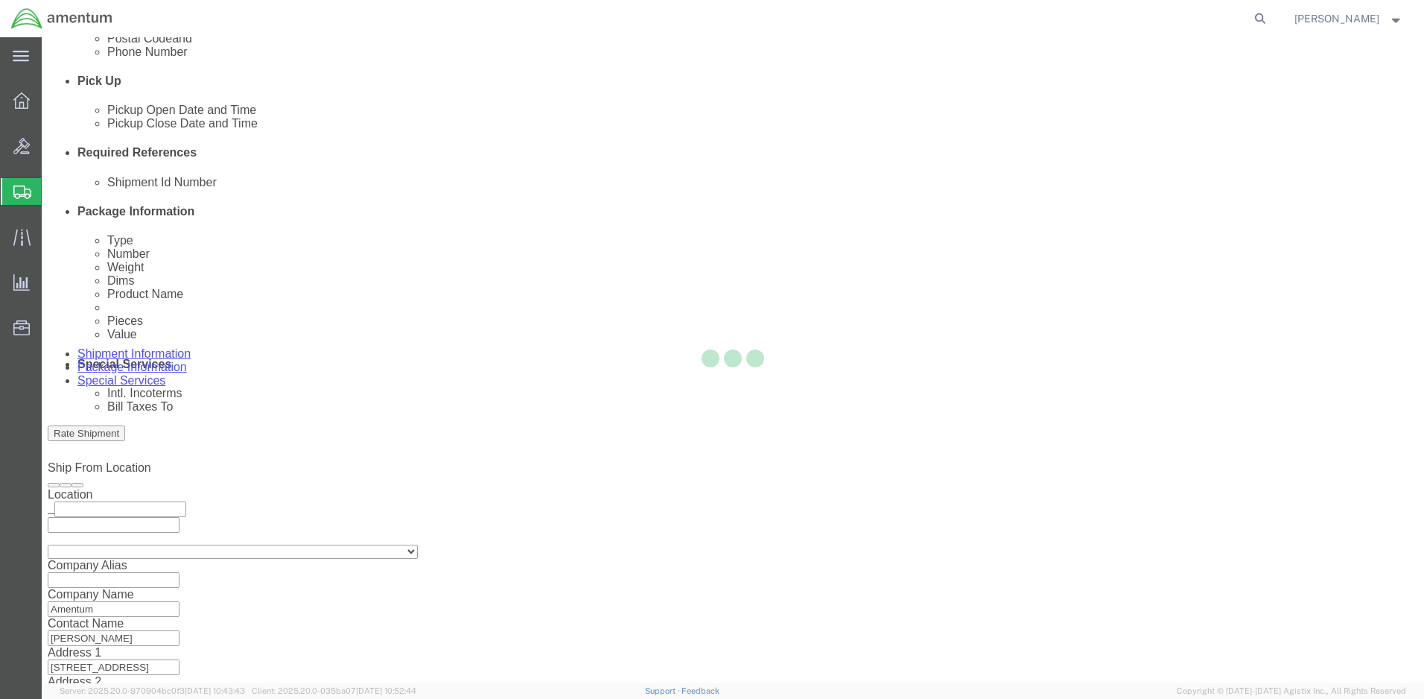
select select "CBOX"
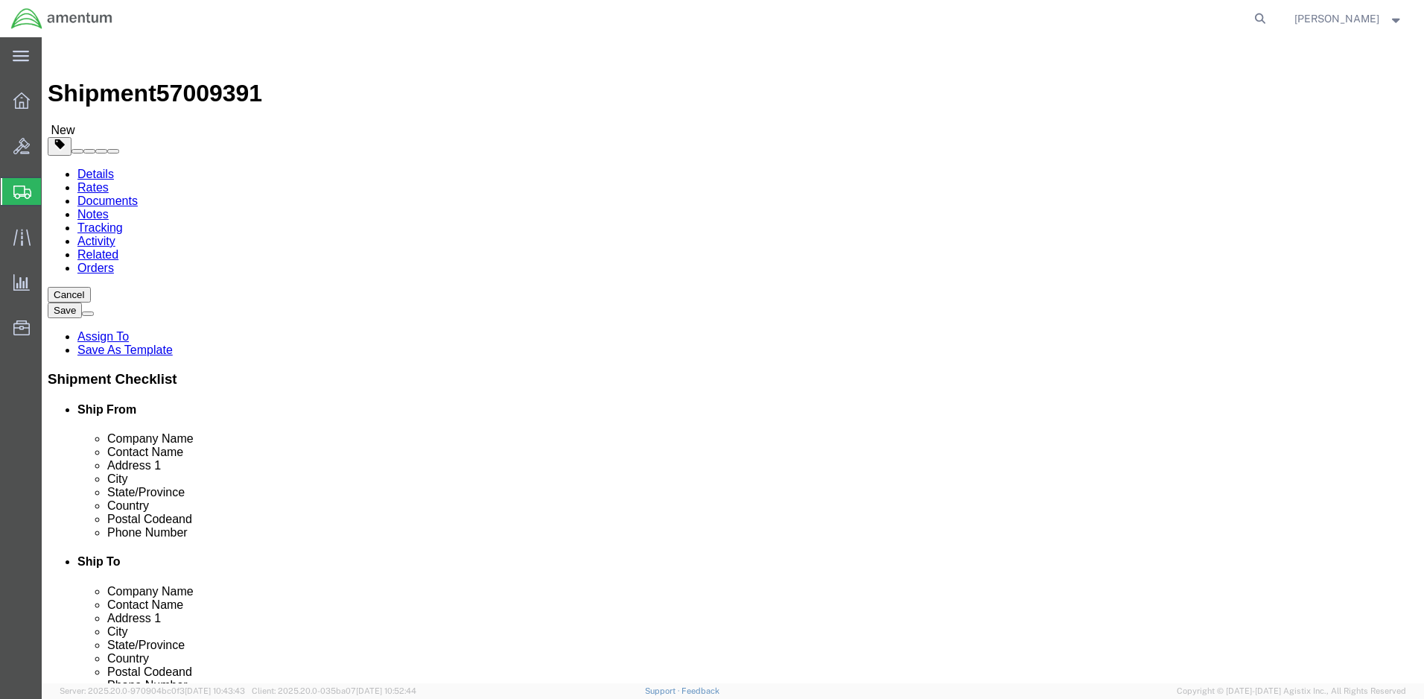
click input "text"
type input "12"
type input "9"
type input "2"
type input "2.0"
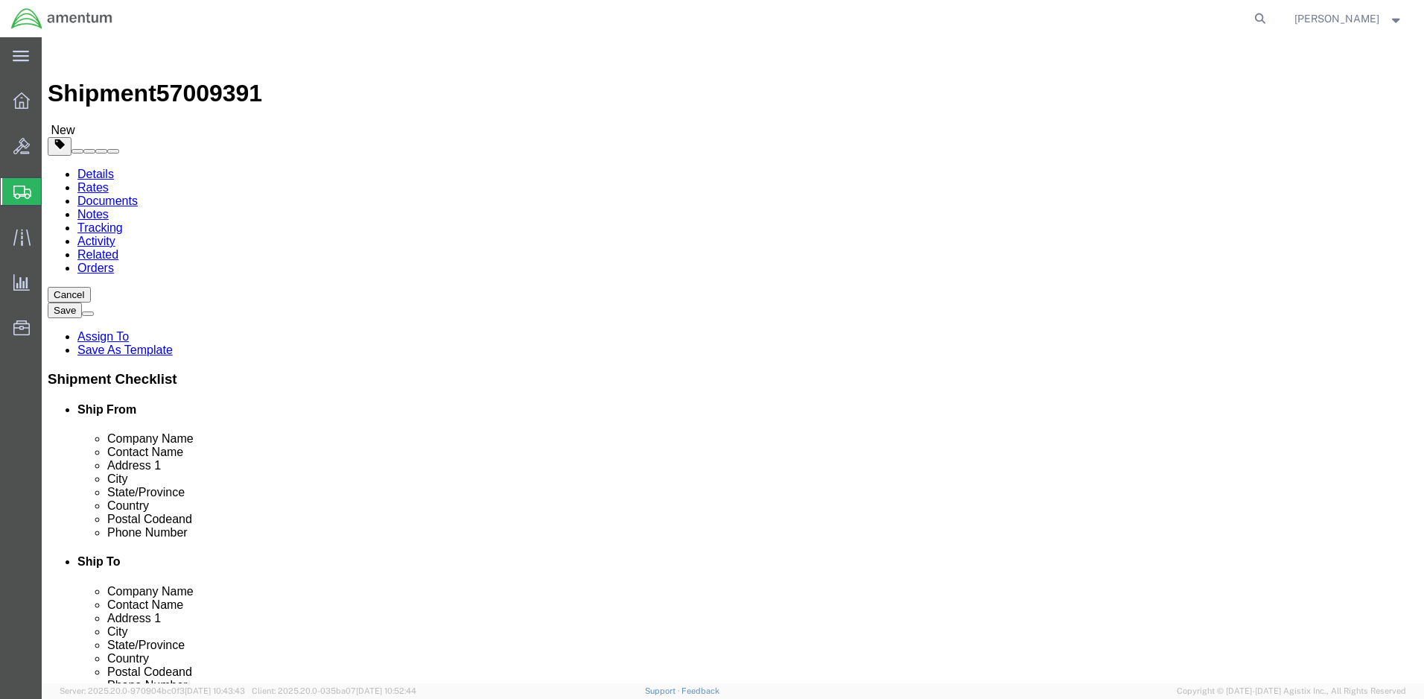
click link "Add Content"
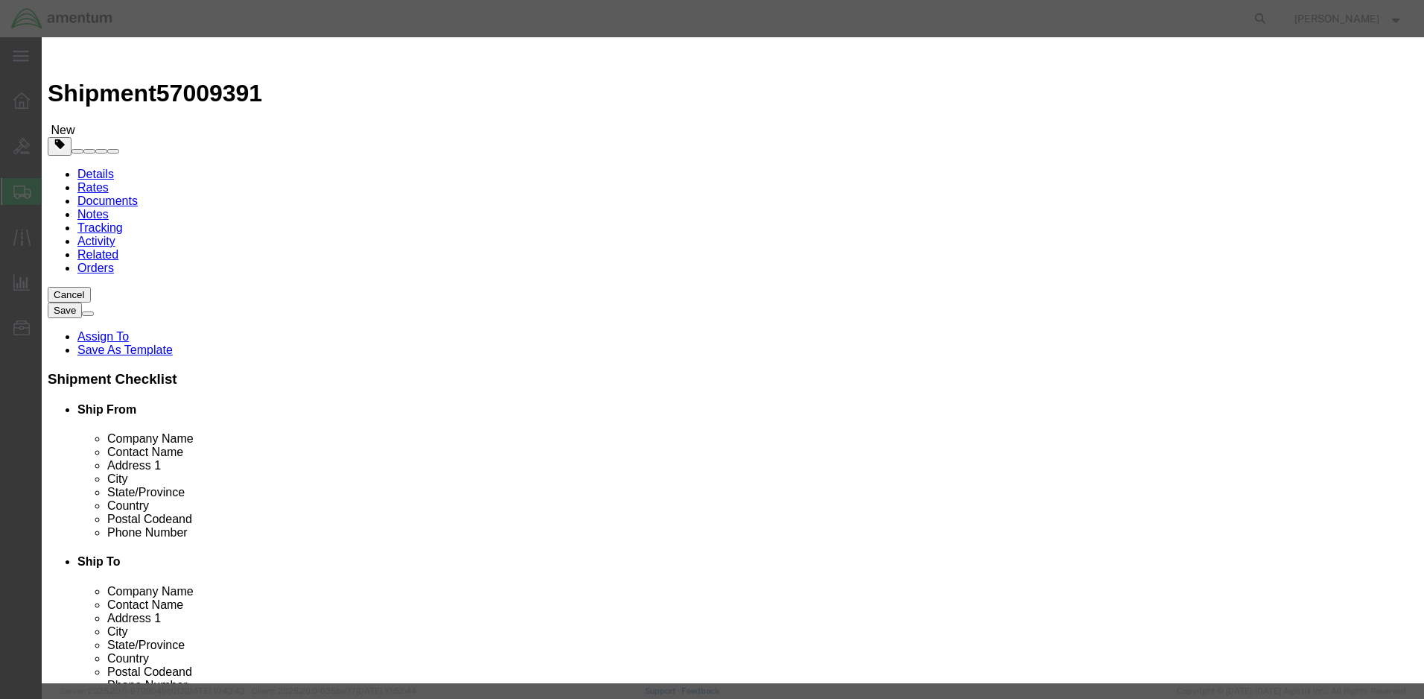
click input "text"
type input "Hardware"
click label "Pieces"
drag, startPoint x: 445, startPoint y: 139, endPoint x: 437, endPoint y: 138, distance: 8.3
click input "0"
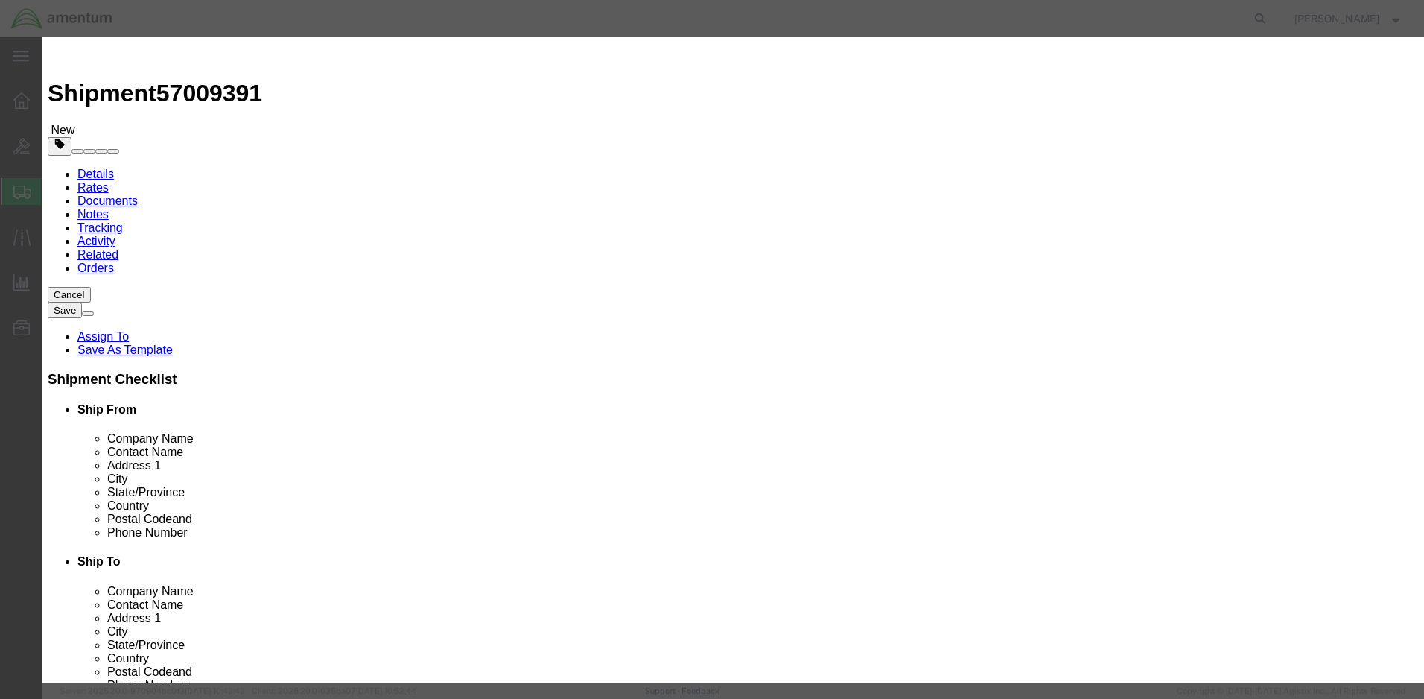
type input "1"
click input "text"
type input "100.00"
select select "50"
drag, startPoint x: 473, startPoint y: 114, endPoint x: 421, endPoint y: 113, distance: 52.1
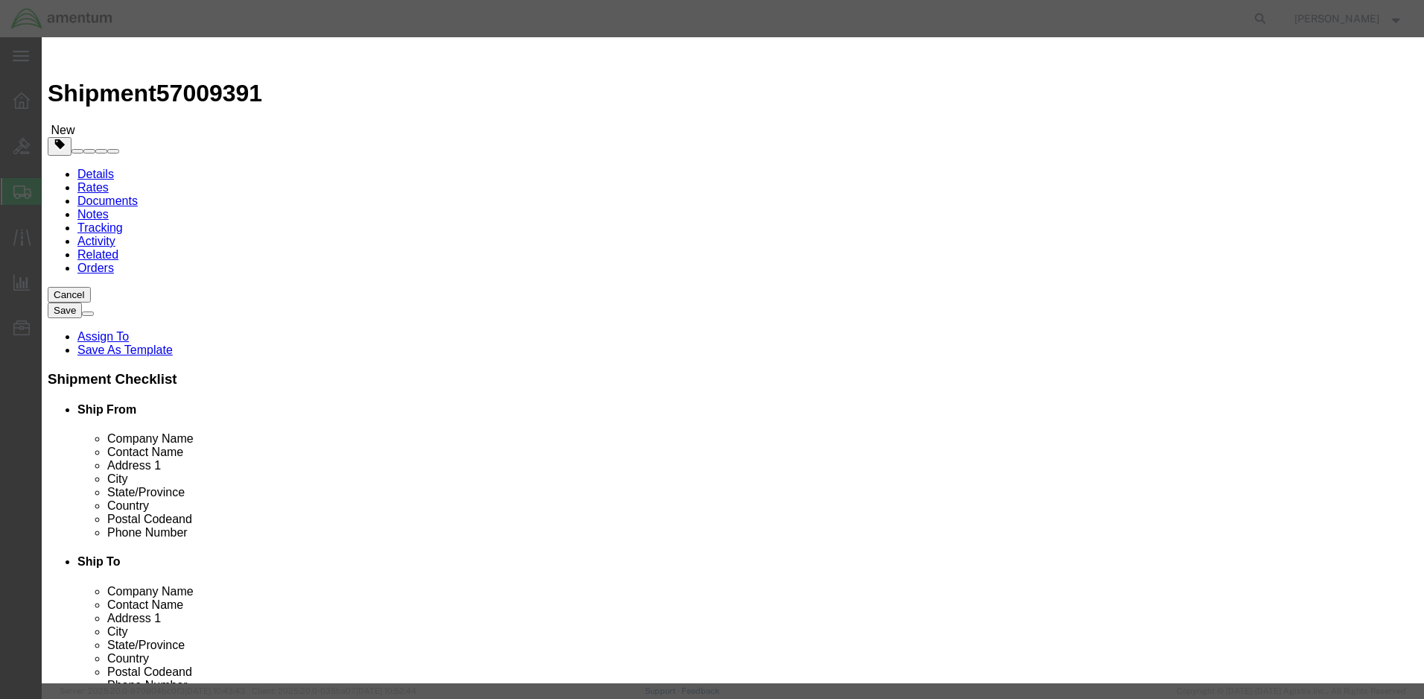
click div "Hardware Hardware"
click textarea
paste textarea "Hardware"
type textarea "Hardware"
click label "Description"
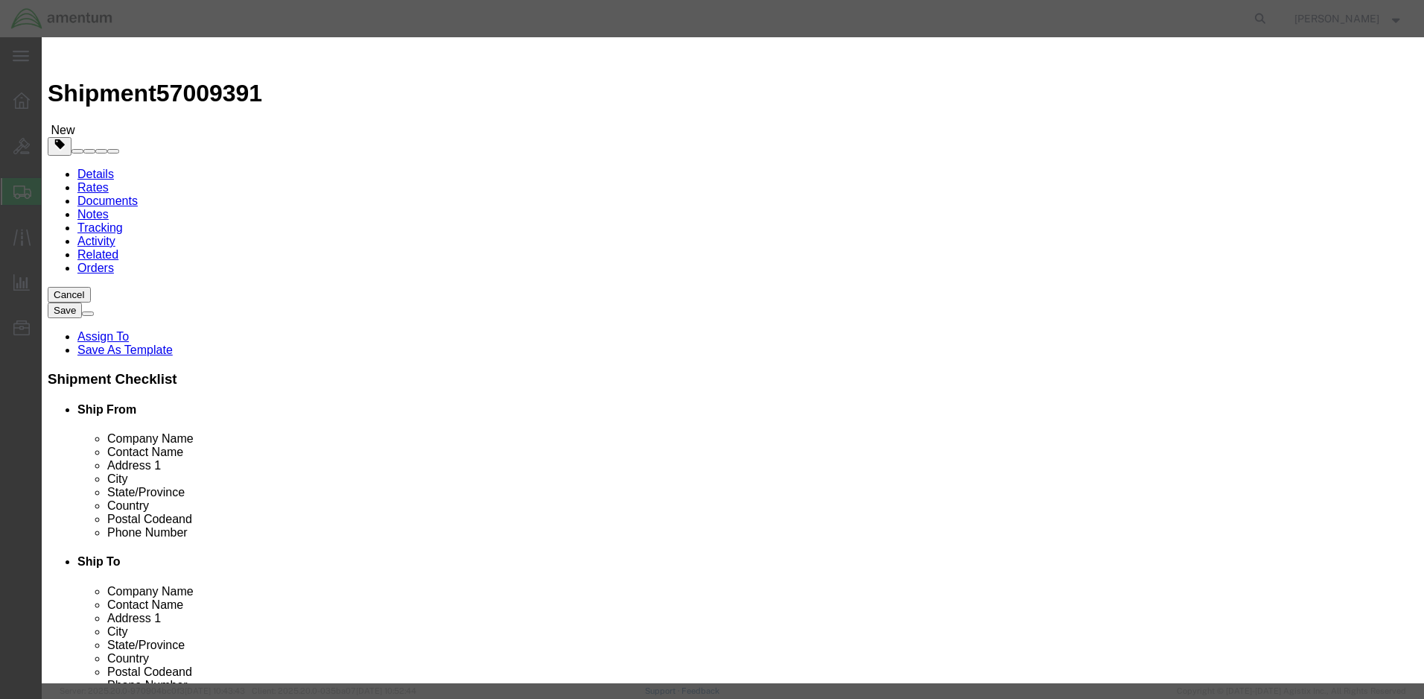
click label "Description"
select select "US"
click button "Save & Close"
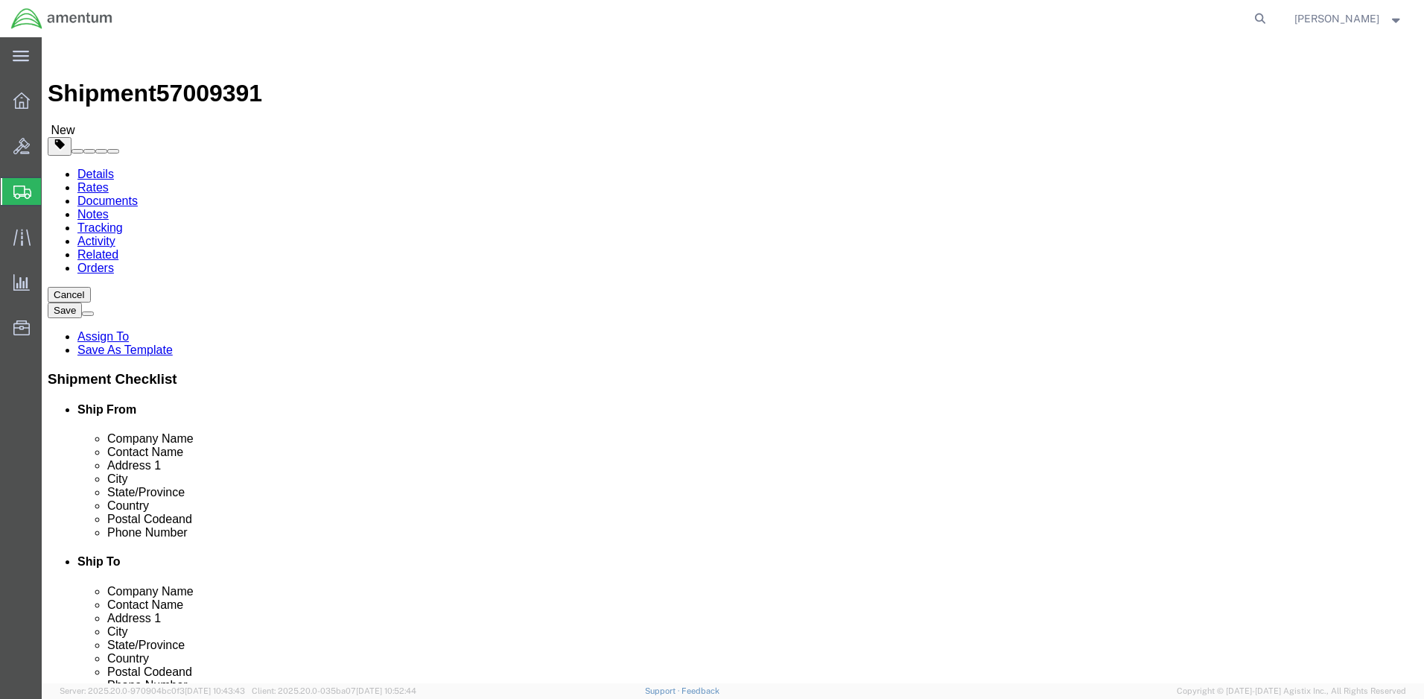
click button "Rate Shipment"
